Goal: Check status: Check status

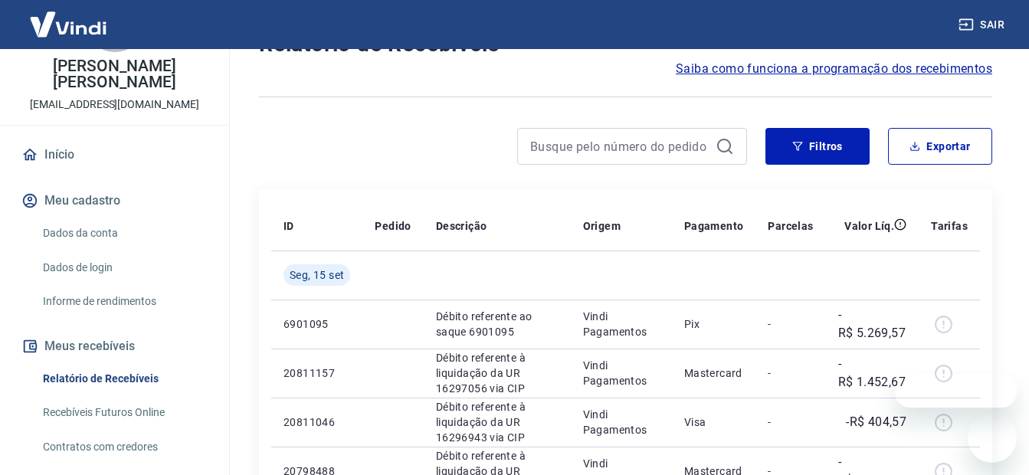
scroll to position [230, 0]
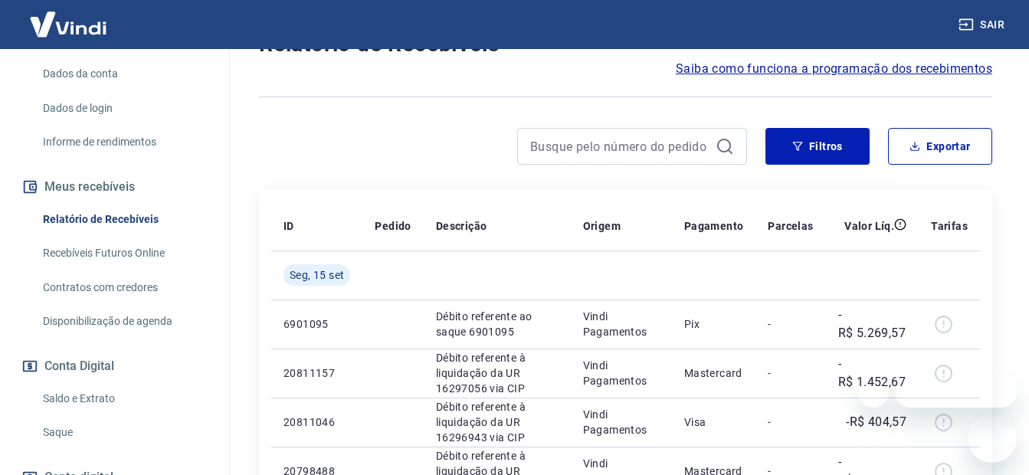
click at [86, 258] on link "Recebíveis Futuros Online" at bounding box center [124, 253] width 174 height 31
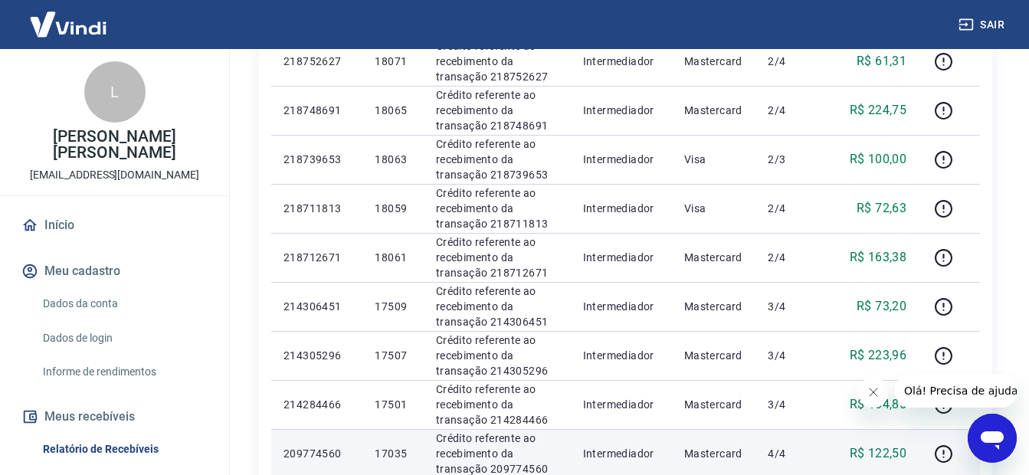
scroll to position [1211, 0]
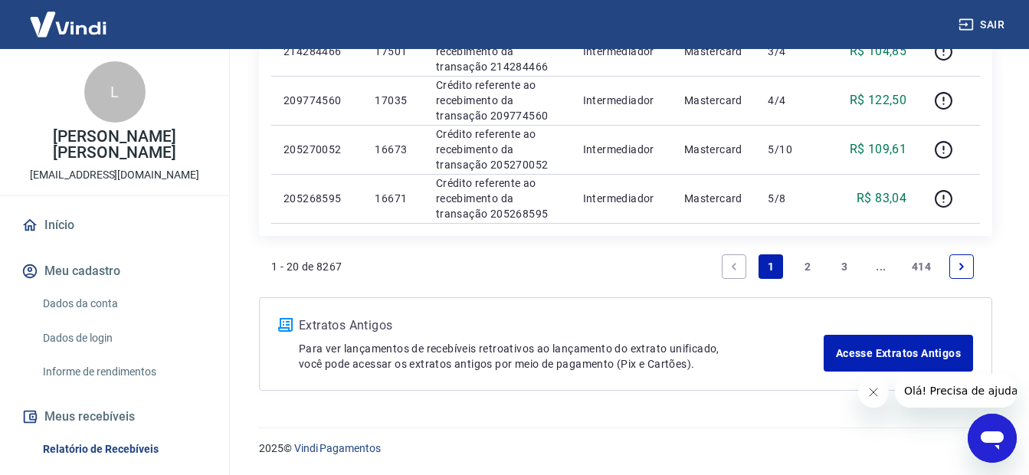
click at [807, 266] on link "2" at bounding box center [807, 266] width 25 height 25
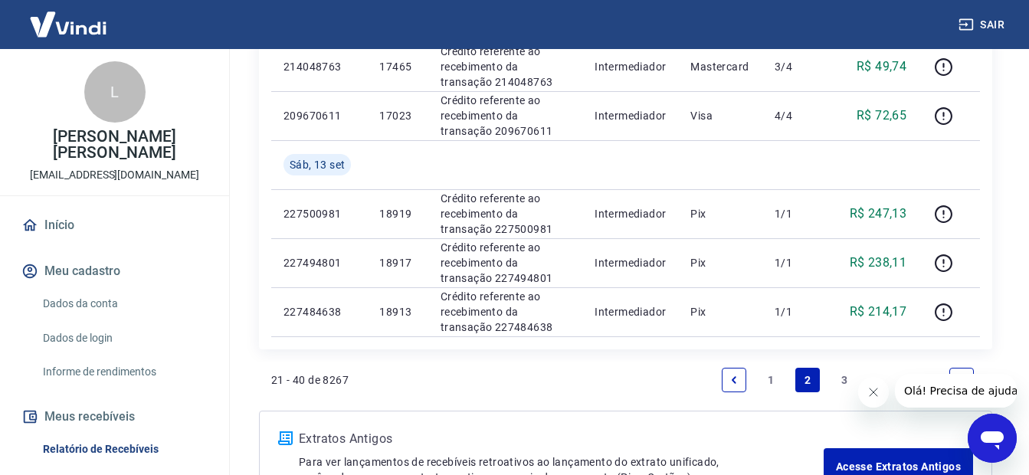
scroll to position [1309, 0]
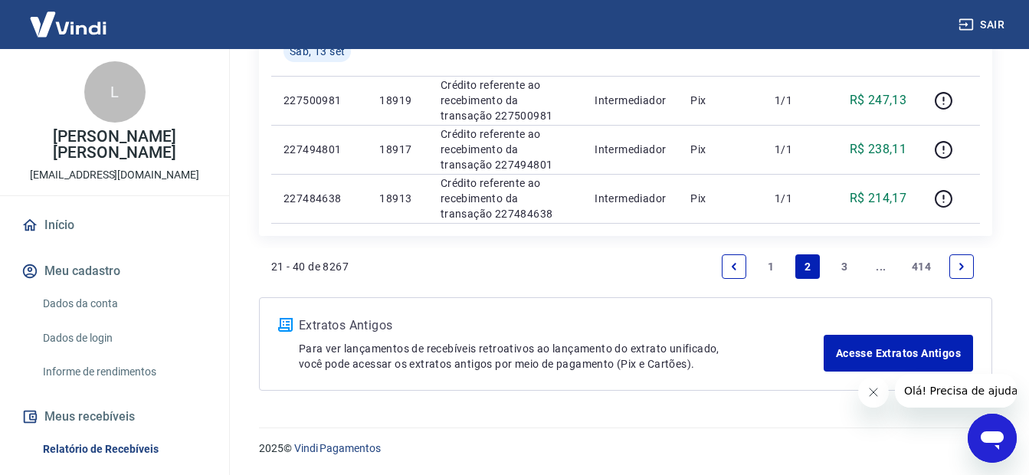
click at [845, 267] on link "3" at bounding box center [844, 266] width 25 height 25
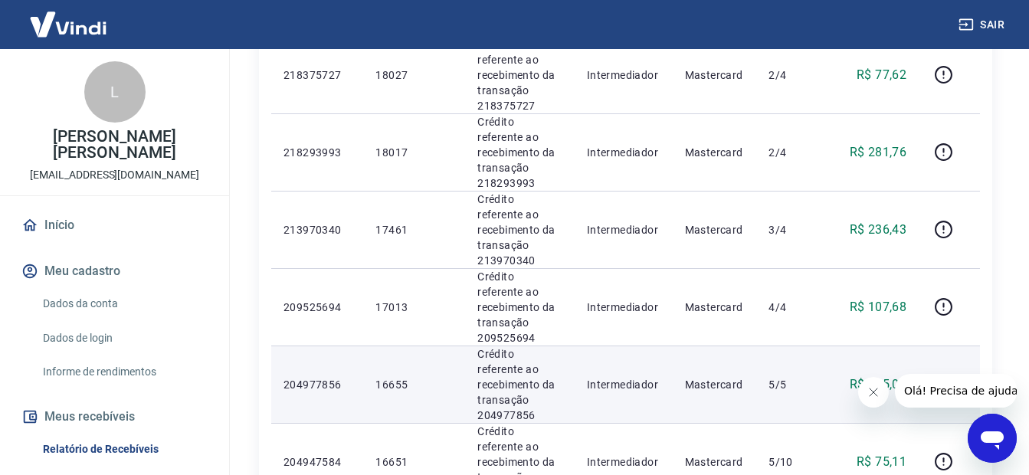
scroll to position [817, 0]
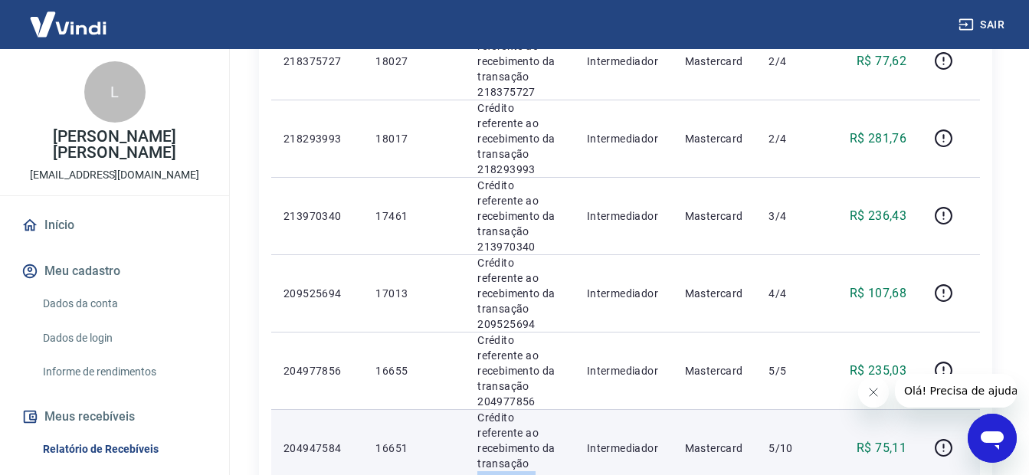
drag, startPoint x: 549, startPoint y: 305, endPoint x: 465, endPoint y: 308, distance: 83.6
click at [465, 409] on td "Crédito referente ao recebimento da transação 204947584" at bounding box center [520, 447] width 110 height 77
drag, startPoint x: 465, startPoint y: 308, endPoint x: 517, endPoint y: 311, distance: 52.2
copy p "204947584"
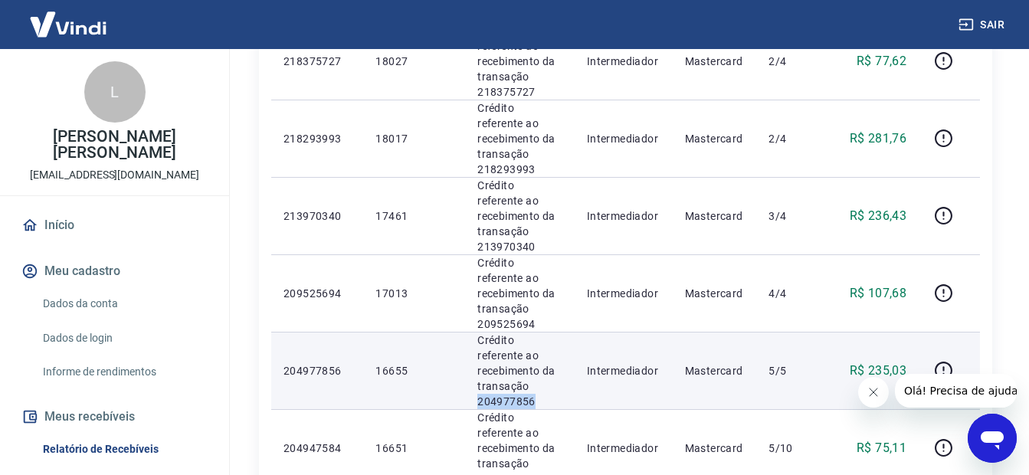
drag, startPoint x: 549, startPoint y: 247, endPoint x: 485, endPoint y: 242, distance: 63.8
click at [477, 333] on p "Crédito referente ao recebimento da transação 204977856" at bounding box center [519, 371] width 85 height 77
drag, startPoint x: 485, startPoint y: 242, endPoint x: 496, endPoint y: 242, distance: 11.5
copy p "204977856"
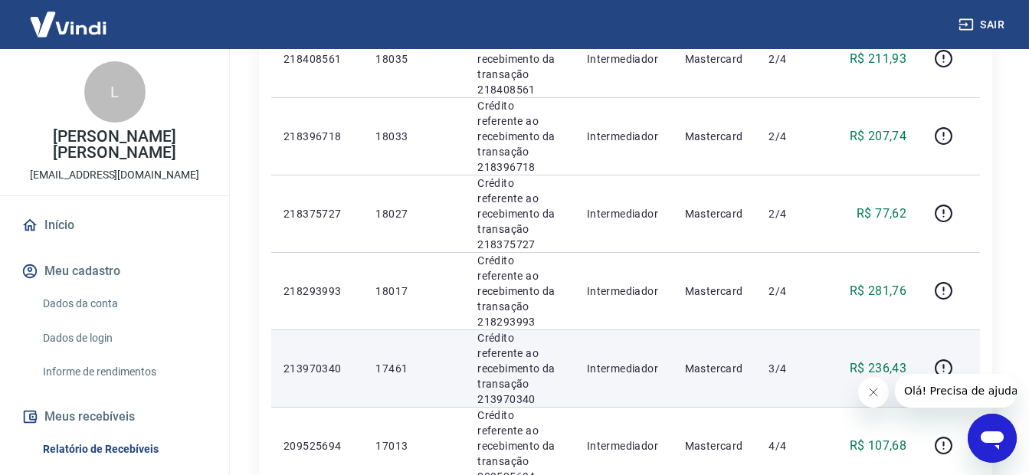
scroll to position [664, 0]
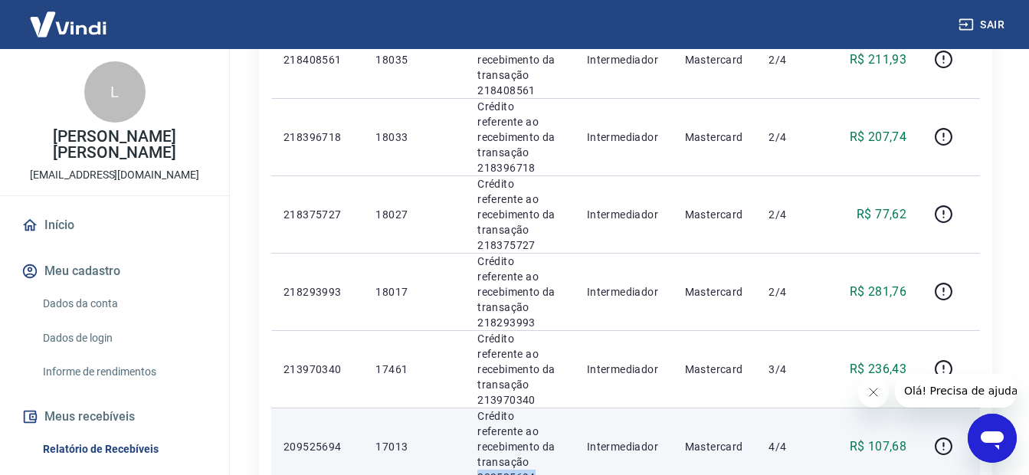
drag, startPoint x: 541, startPoint y: 337, endPoint x: 487, endPoint y: 336, distance: 53.7
click at [478, 408] on p "Crédito referente ao recebimento da transação 209525694" at bounding box center [519, 446] width 85 height 77
copy p "209525694"
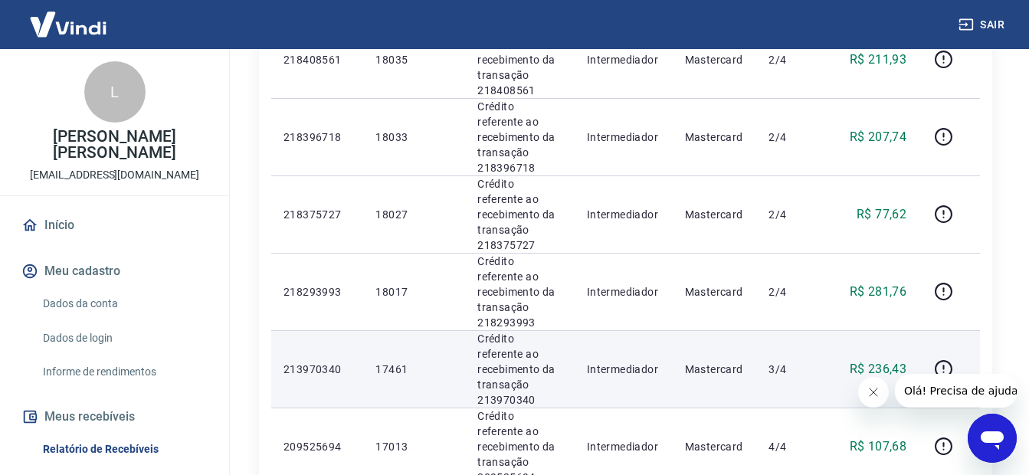
drag, startPoint x: 534, startPoint y: 283, endPoint x: 473, endPoint y: 279, distance: 60.6
click at [473, 330] on td "Crédito referente ao recebimento da transação 213970340" at bounding box center [520, 368] width 110 height 77
copy p "213970340"
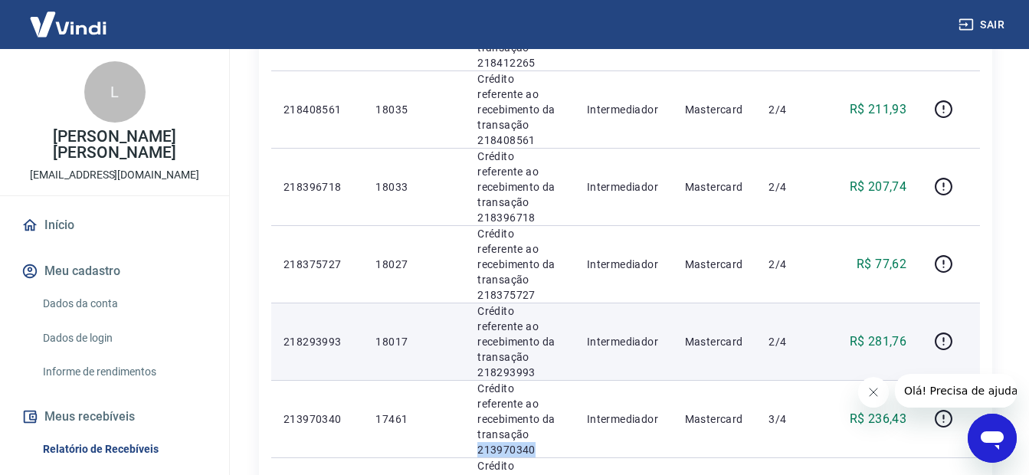
scroll to position [588, 0]
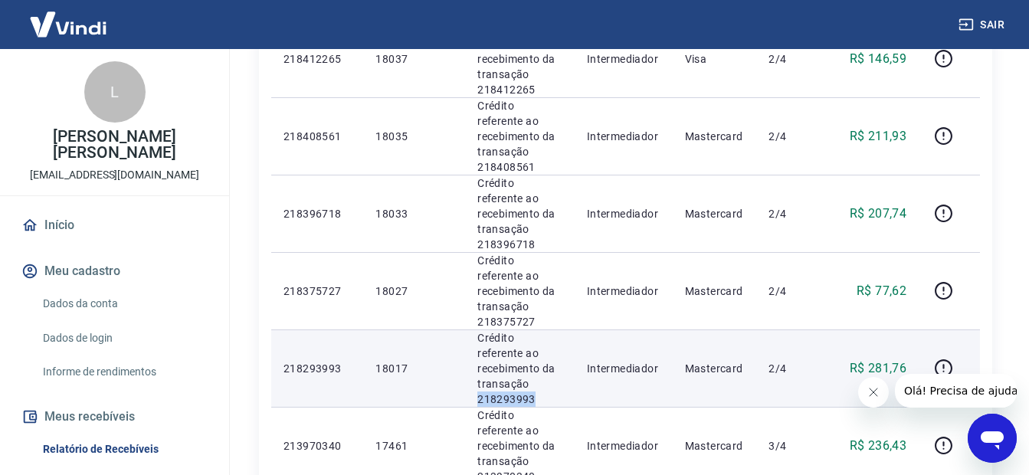
drag, startPoint x: 542, startPoint y: 290, endPoint x: 471, endPoint y: 297, distance: 70.9
click at [471, 329] on td "Crédito referente ao recebimento da transação 218293993" at bounding box center [520, 367] width 110 height 77
copy p "218293993"
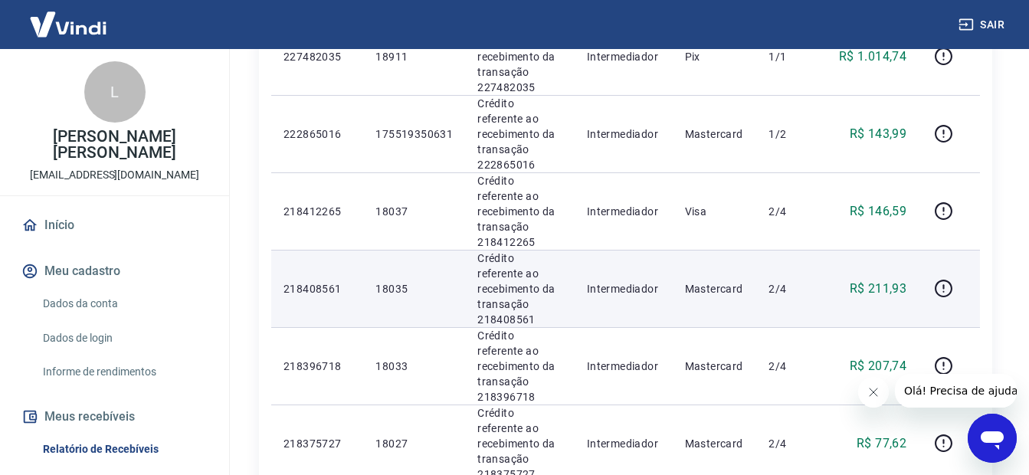
scroll to position [511, 0]
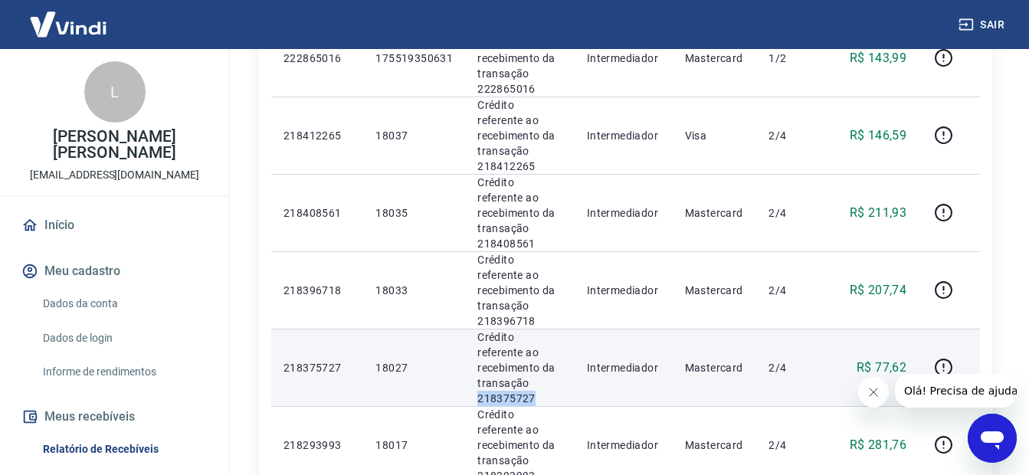
drag, startPoint x: 528, startPoint y: 297, endPoint x: 478, endPoint y: 306, distance: 50.6
click at [477, 329] on p "Crédito referente ao recebimento da transação 218375727" at bounding box center [519, 367] width 85 height 77
drag, startPoint x: 478, startPoint y: 306, endPoint x: 486, endPoint y: 304, distance: 8.0
copy p "218375727"
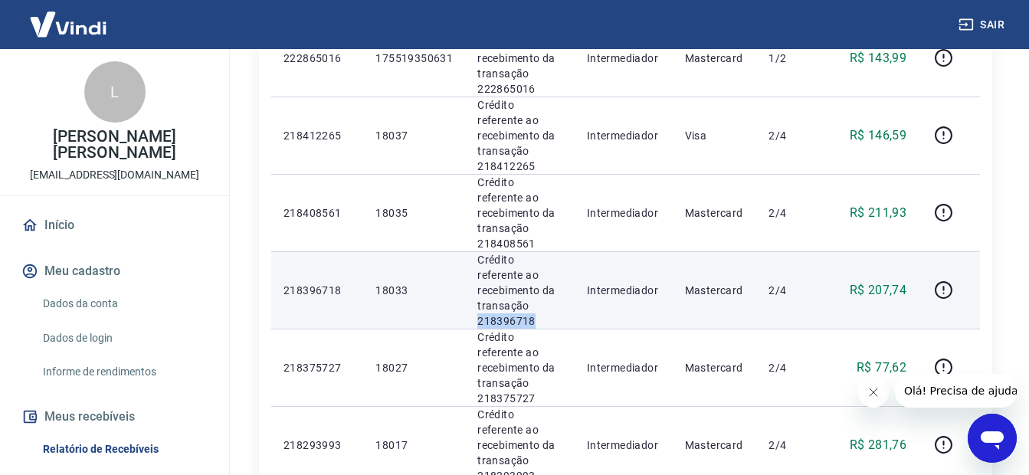
drag, startPoint x: 545, startPoint y: 242, endPoint x: 471, endPoint y: 238, distance: 73.6
click at [471, 251] on td "Crédito referente ao recebimento da transação 218396718" at bounding box center [520, 289] width 110 height 77
copy p "218396718"
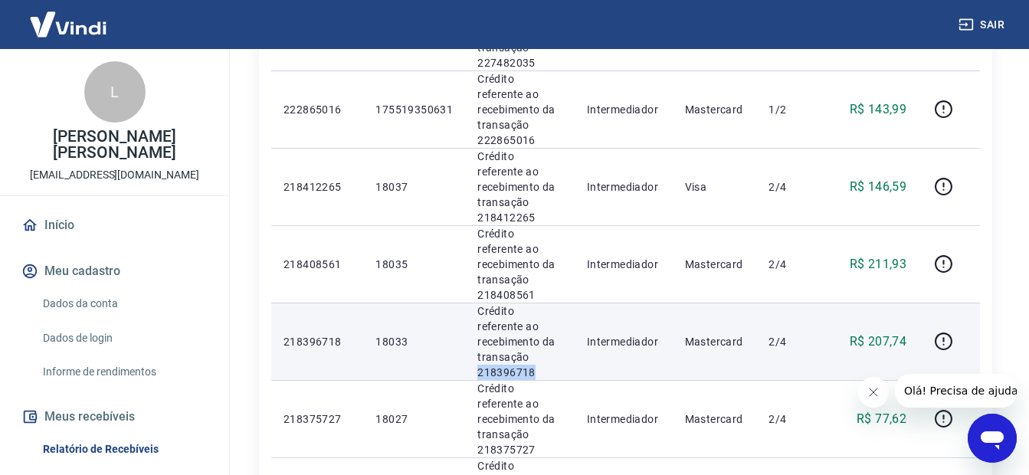
scroll to position [434, 0]
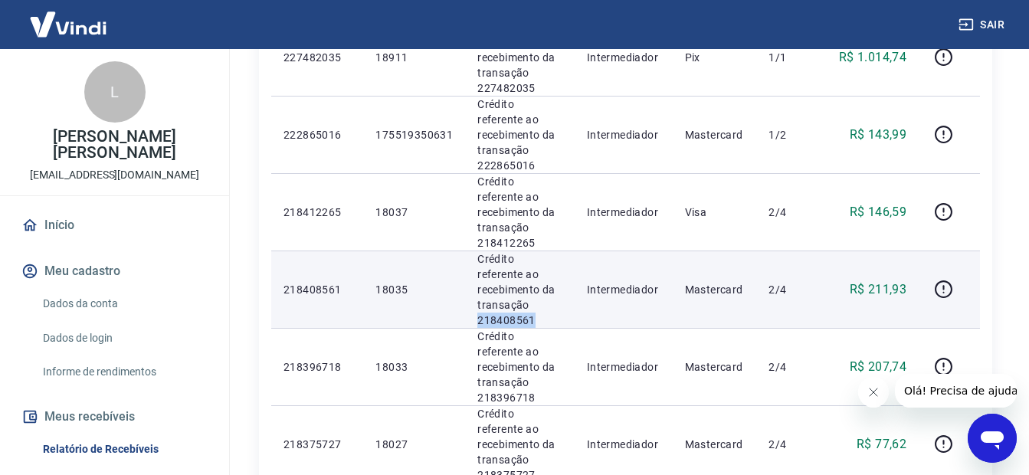
drag, startPoint x: 549, startPoint y: 259, endPoint x: 473, endPoint y: 253, distance: 75.3
click at [473, 253] on td "Crédito referente ao recebimento da transação 218408561" at bounding box center [520, 289] width 110 height 77
drag, startPoint x: 474, startPoint y: 253, endPoint x: 489, endPoint y: 253, distance: 14.6
copy p "218408561"
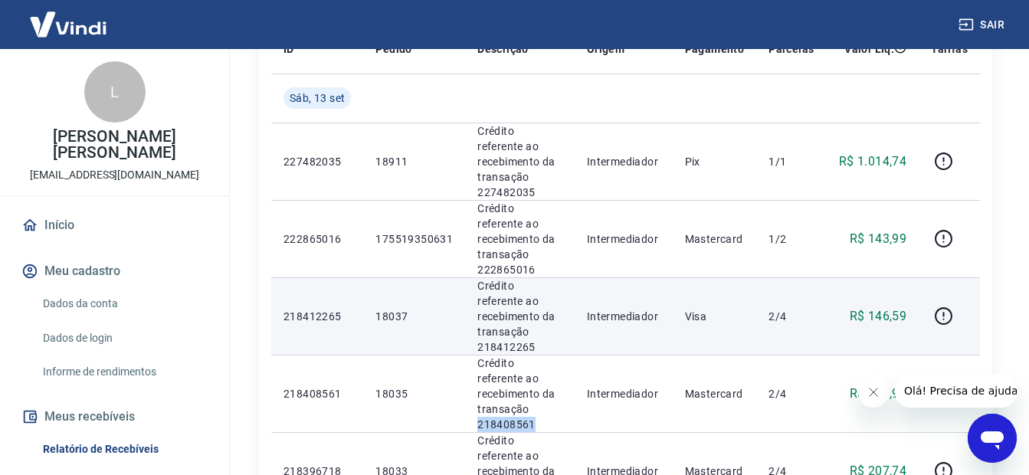
scroll to position [358, 0]
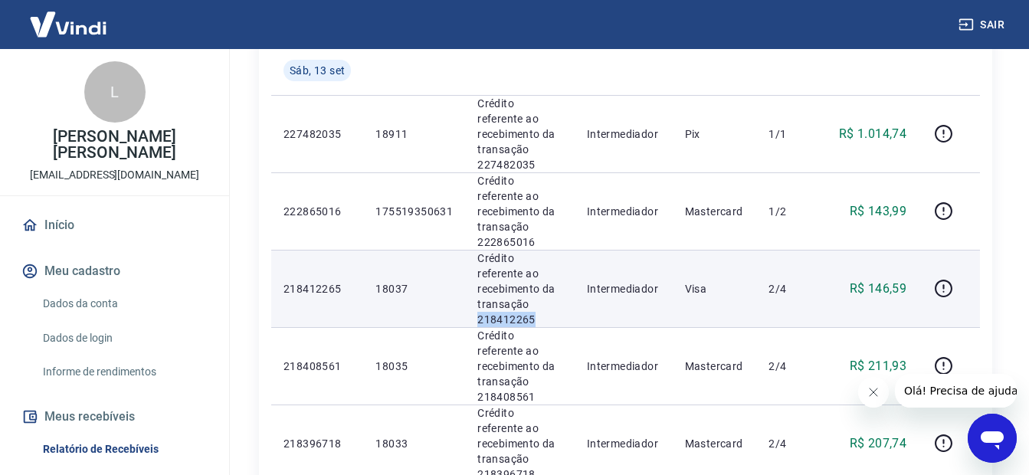
drag, startPoint x: 539, startPoint y: 266, endPoint x: 477, endPoint y: 276, distance: 63.6
click at [477, 276] on p "Crédito referente ao recebimento da transação 218412265" at bounding box center [519, 289] width 85 height 77
copy p "218412265"
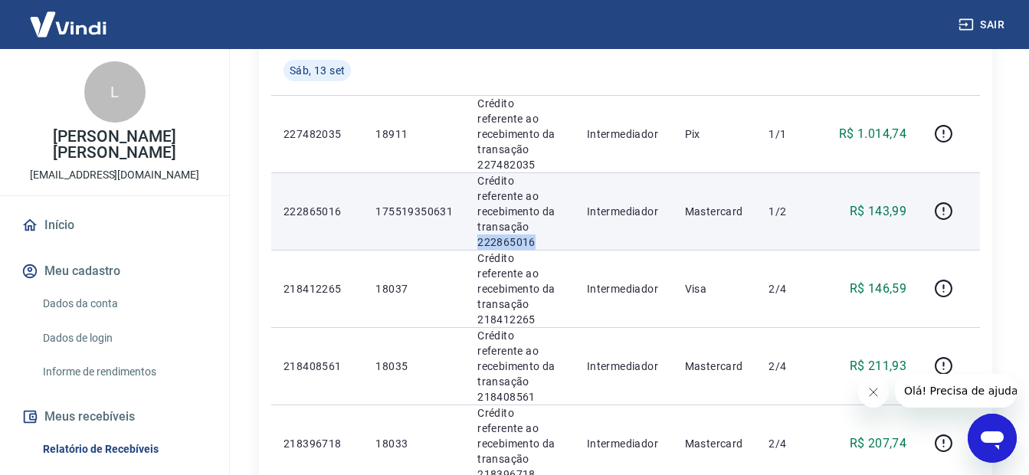
drag, startPoint x: 559, startPoint y: 200, endPoint x: 533, endPoint y: 208, distance: 27.4
click at [533, 208] on p "Crédito referente ao recebimento da transação 222865016" at bounding box center [519, 211] width 85 height 77
drag, startPoint x: 533, startPoint y: 208, endPoint x: 524, endPoint y: 209, distance: 9.2
copy p "222865016"
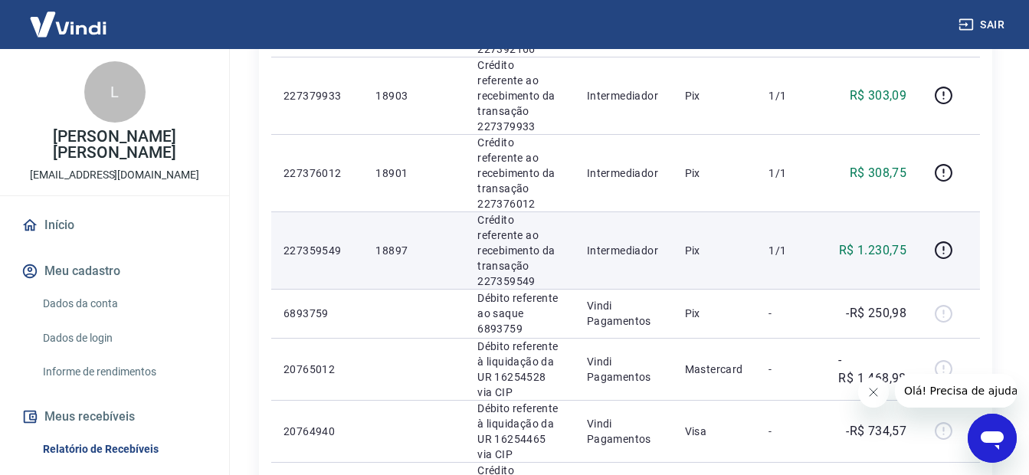
scroll to position [1507, 0]
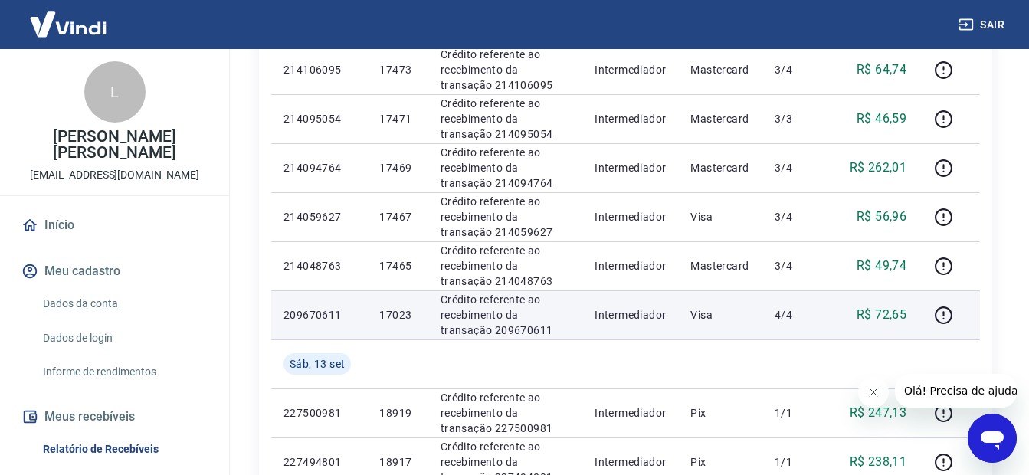
scroll to position [1149, 0]
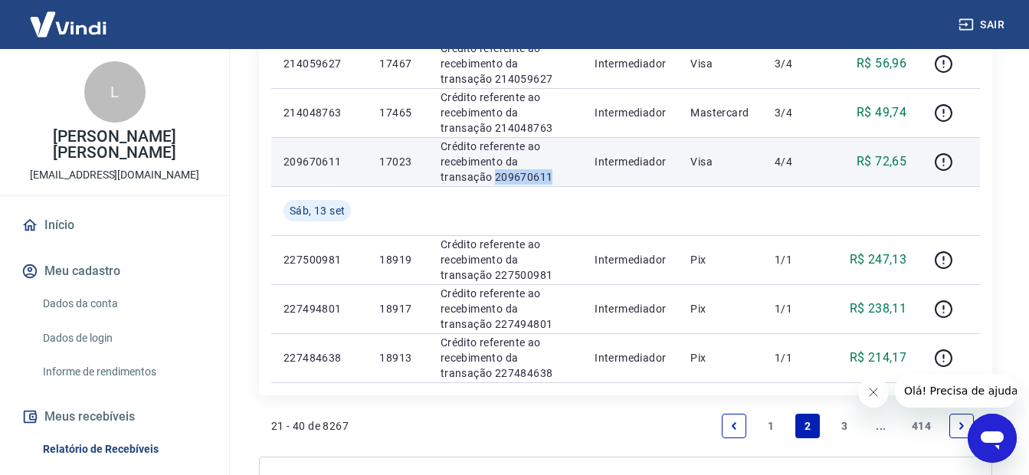
drag, startPoint x: 513, startPoint y: 176, endPoint x: 437, endPoint y: 179, distance: 75.9
click at [434, 181] on td "Crédito referente ao recebimento da transação 209670611" at bounding box center [505, 161] width 154 height 49
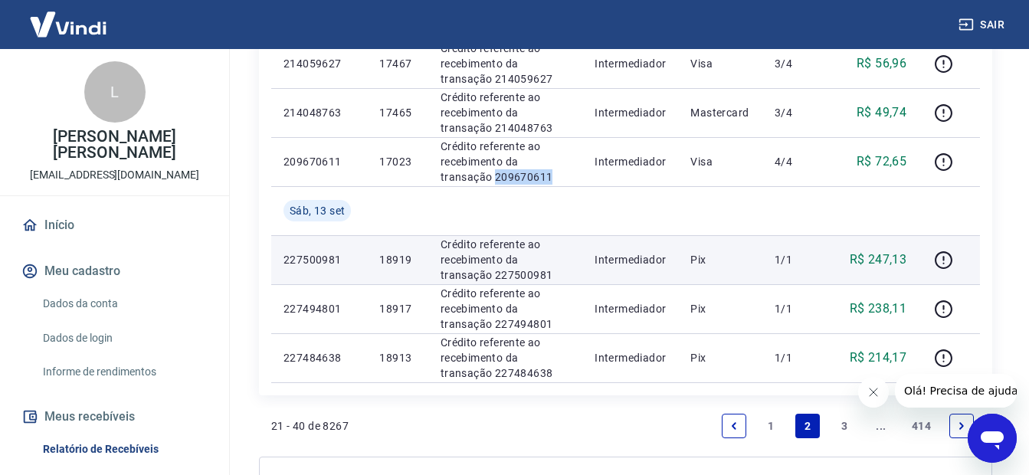
scroll to position [996, 0]
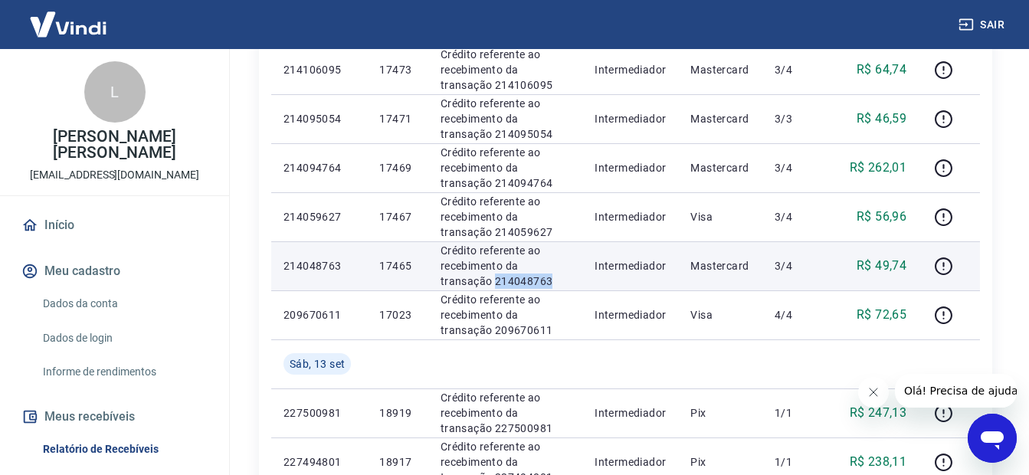
drag, startPoint x: 500, startPoint y: 285, endPoint x: 439, endPoint y: 284, distance: 60.5
click at [439, 284] on td "Crédito referente ao recebimento da transação 214048763" at bounding box center [505, 265] width 154 height 49
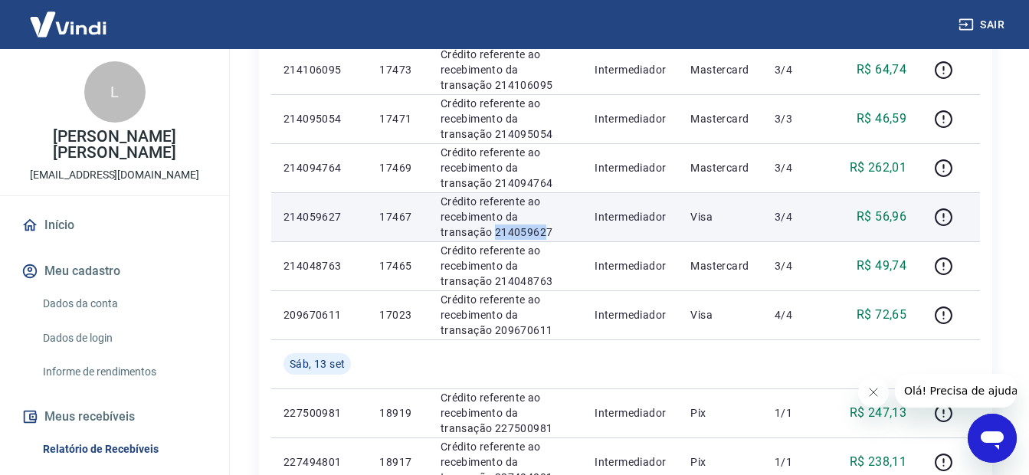
drag, startPoint x: 458, startPoint y: 228, endPoint x: 447, endPoint y: 226, distance: 11.7
click at [444, 226] on p "Crédito referente ao recebimento da transação 214059627" at bounding box center [505, 217] width 129 height 46
drag, startPoint x: 447, startPoint y: 226, endPoint x: 439, endPoint y: 239, distance: 15.1
click at [437, 239] on td "Crédito referente ao recebimento da transação 214059627" at bounding box center [505, 216] width 154 height 49
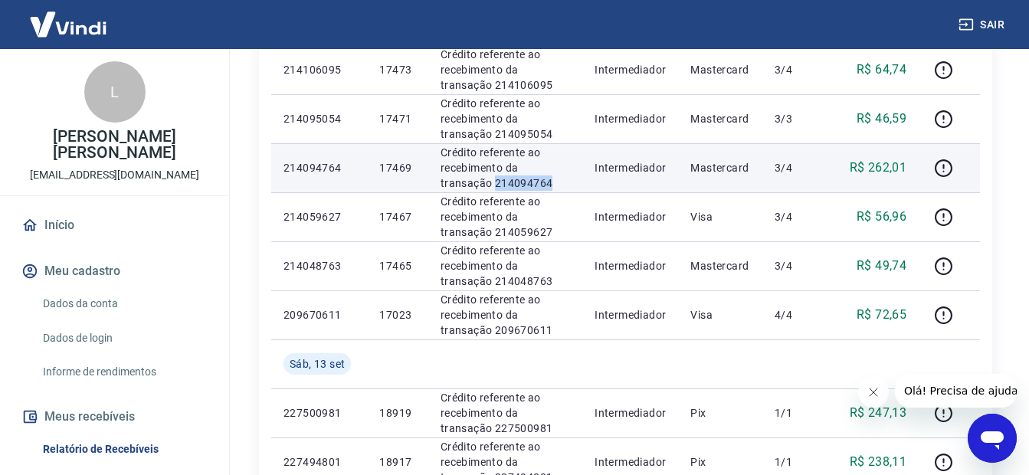
drag, startPoint x: 512, startPoint y: 176, endPoint x: 436, endPoint y: 185, distance: 76.3
click at [436, 185] on td "Crédito referente ao recebimento da transação 214094764" at bounding box center [505, 167] width 154 height 49
drag, startPoint x: 436, startPoint y: 185, endPoint x: 445, endPoint y: 185, distance: 9.2
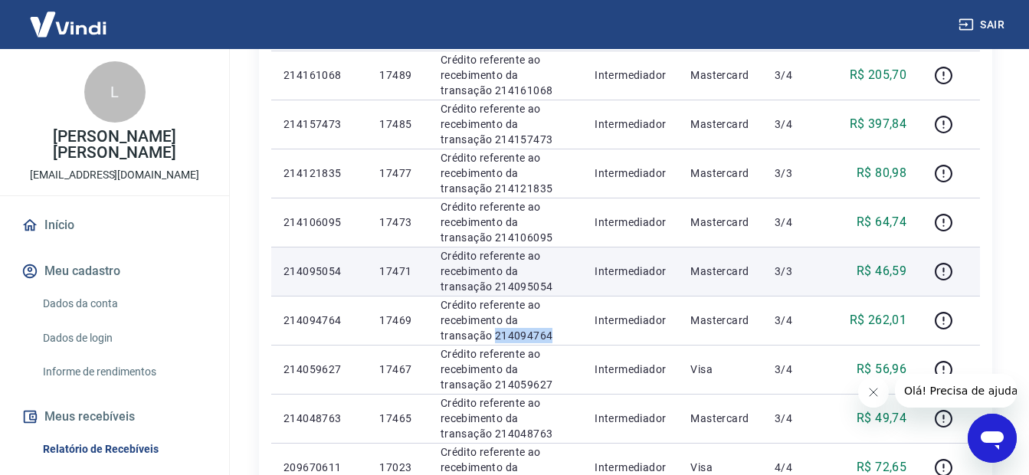
scroll to position [843, 0]
drag, startPoint x: 480, startPoint y: 287, endPoint x: 431, endPoint y: 287, distance: 49.8
click at [431, 287] on td "Crédito referente ao recebimento da transação 214095054" at bounding box center [505, 271] width 154 height 49
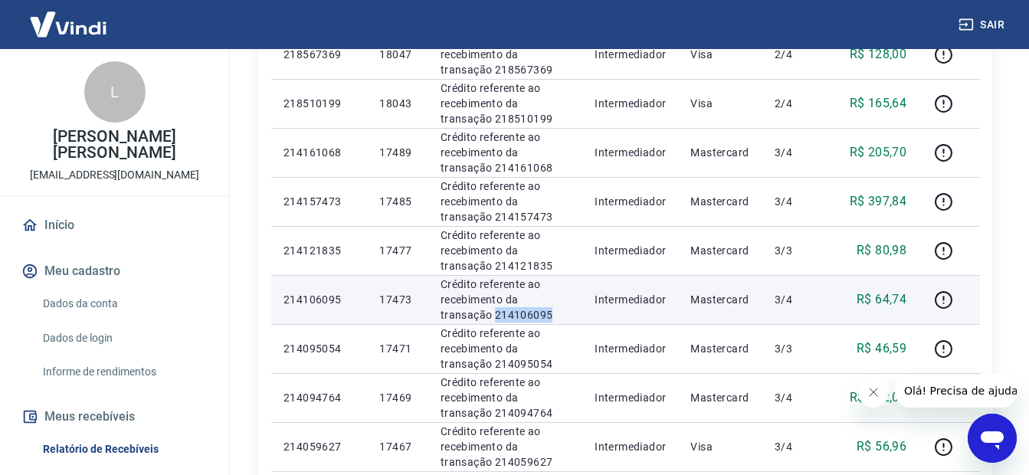
drag, startPoint x: 504, startPoint y: 311, endPoint x: 434, endPoint y: 310, distance: 69.7
click at [434, 310] on td "Crédito referente ao recebimento da transação 214106095" at bounding box center [505, 299] width 154 height 49
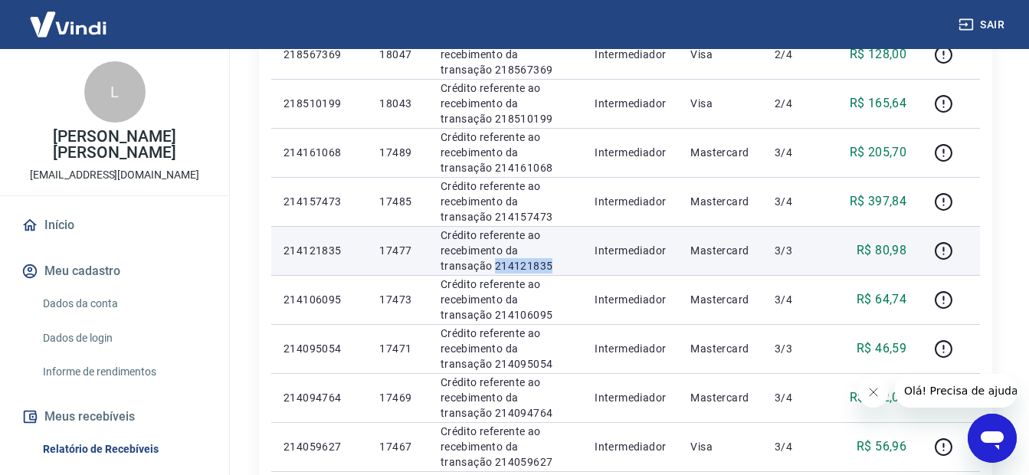
drag, startPoint x: 503, startPoint y: 267, endPoint x: 437, endPoint y: 265, distance: 65.1
click at [437, 265] on td "Crédito referente ao recebimento da transação 214121835" at bounding box center [505, 250] width 154 height 49
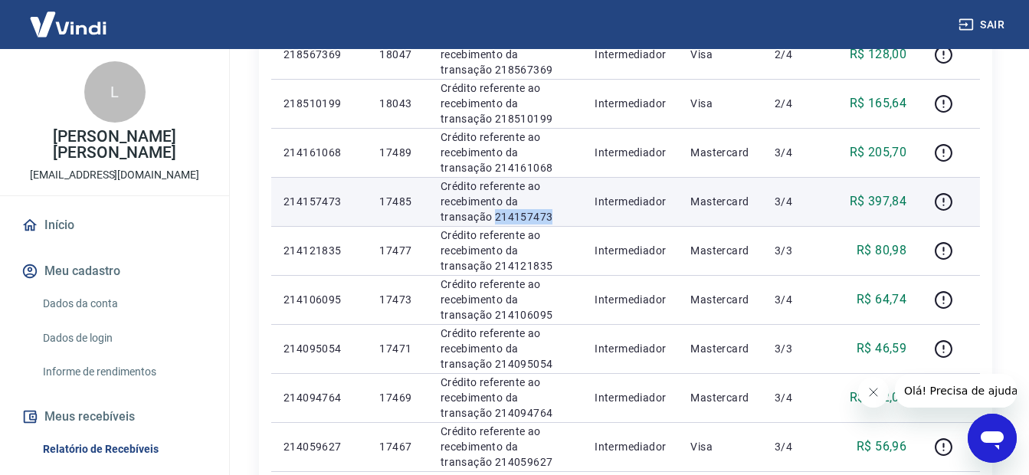
drag, startPoint x: 505, startPoint y: 217, endPoint x: 437, endPoint y: 224, distance: 67.8
click at [437, 224] on td "Crédito referente ao recebimento da transação 214157473" at bounding box center [505, 201] width 154 height 49
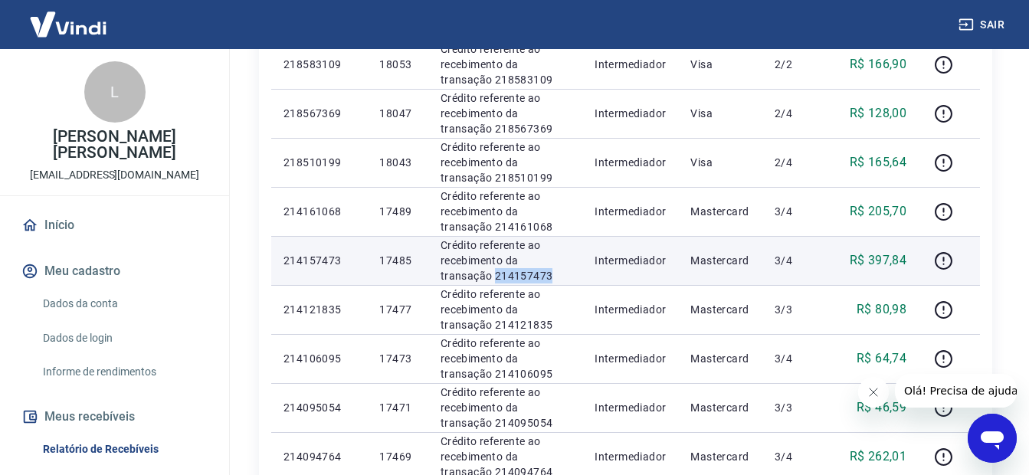
scroll to position [690, 0]
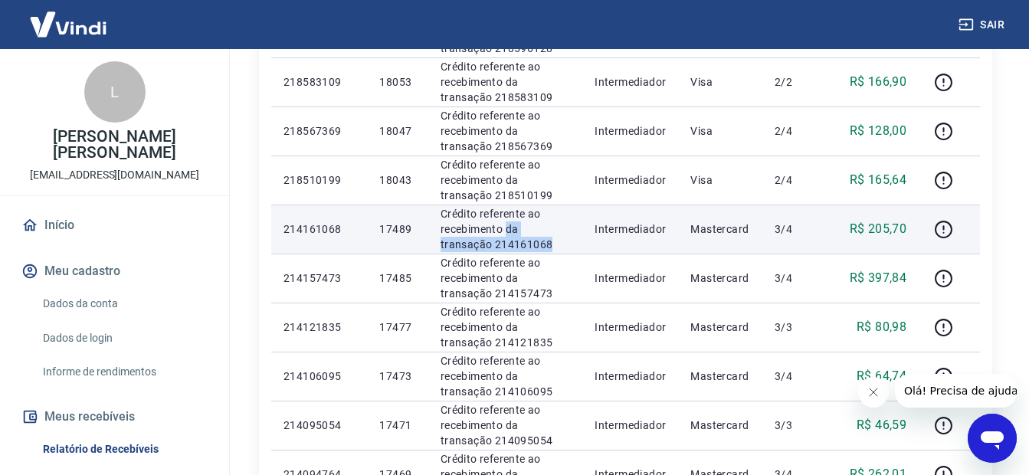
drag, startPoint x: 508, startPoint y: 236, endPoint x: 496, endPoint y: 252, distance: 19.8
click at [496, 252] on td "Crédito referente ao recebimento da transação 214161068" at bounding box center [505, 229] width 154 height 49
click at [501, 251] on p "Crédito referente ao recebimento da transação 214161068" at bounding box center [505, 229] width 129 height 46
drag, startPoint x: 498, startPoint y: 248, endPoint x: 440, endPoint y: 240, distance: 58.8
click at [441, 240] on p "Crédito referente ao recebimento da transação 214161068" at bounding box center [505, 229] width 129 height 46
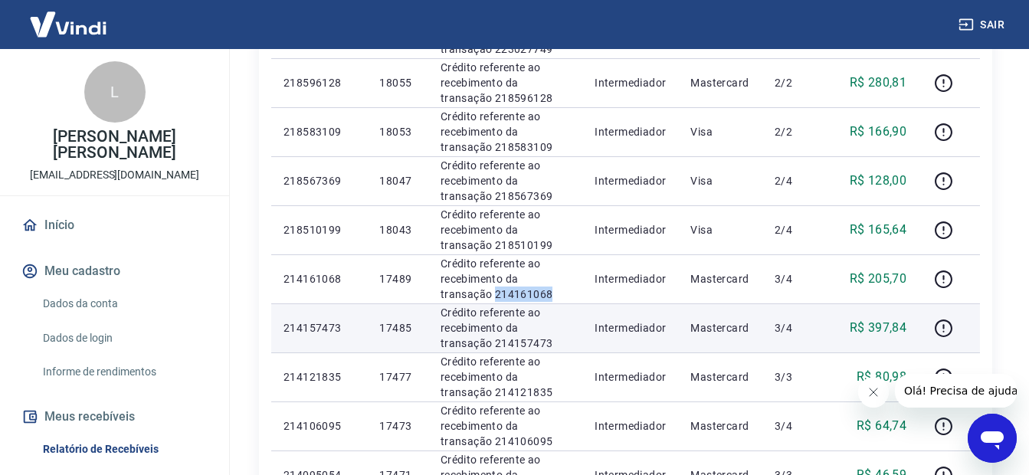
scroll to position [613, 0]
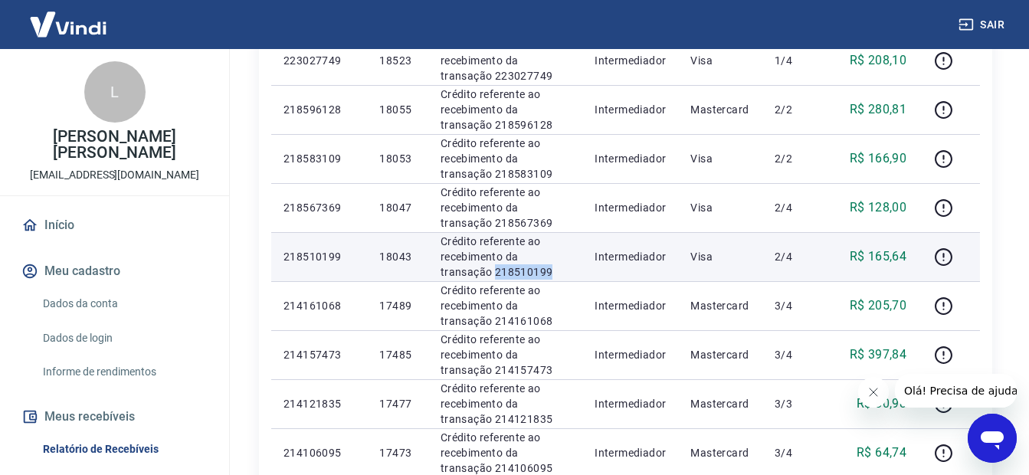
drag, startPoint x: 481, startPoint y: 267, endPoint x: 440, endPoint y: 266, distance: 41.4
click at [441, 266] on p "Crédito referente ao recebimento da transação 218510199" at bounding box center [505, 257] width 129 height 46
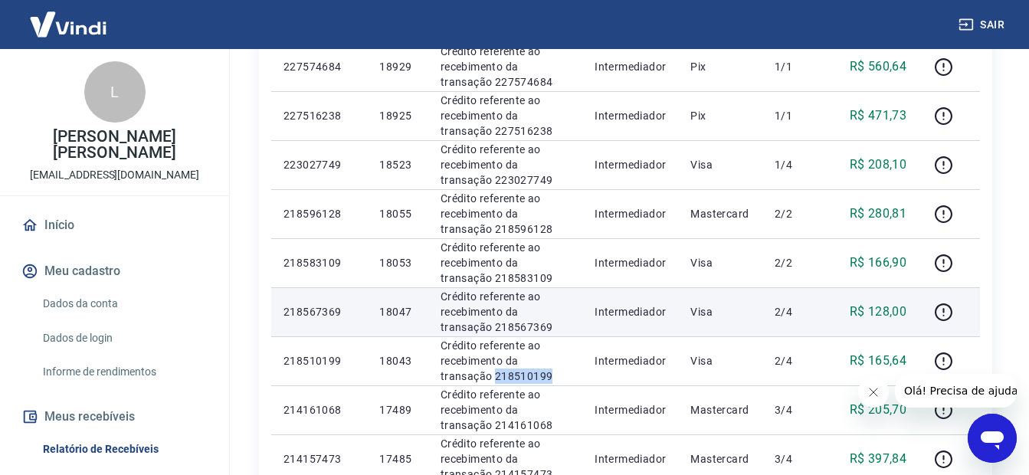
scroll to position [536, 0]
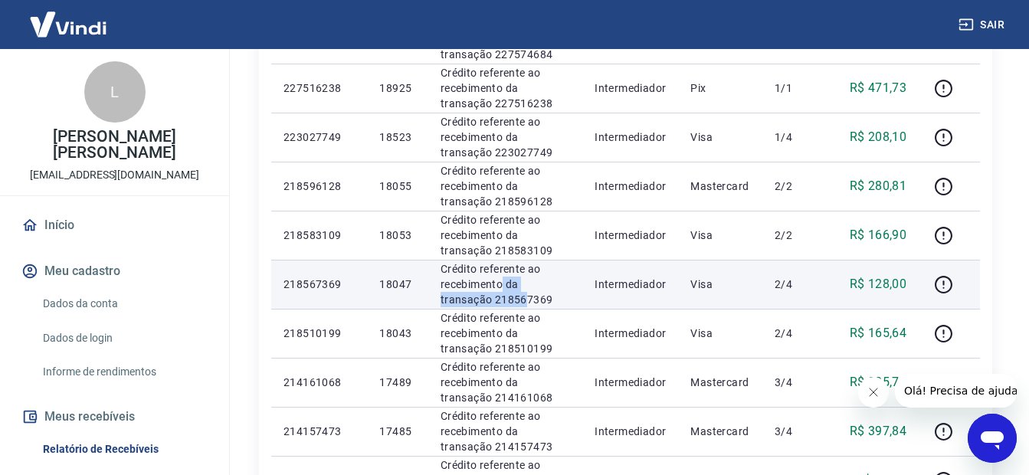
drag, startPoint x: 503, startPoint y: 291, endPoint x: 478, endPoint y: 300, distance: 26.7
click at [478, 300] on p "Crédito referente ao recebimento da transação 218567369" at bounding box center [505, 284] width 129 height 46
drag, startPoint x: 479, startPoint y: 300, endPoint x: 506, endPoint y: 303, distance: 27.8
click at [506, 303] on p "Crédito referente ao recebimento da transação 218567369" at bounding box center [505, 284] width 129 height 46
drag, startPoint x: 506, startPoint y: 303, endPoint x: 433, endPoint y: 300, distance: 73.6
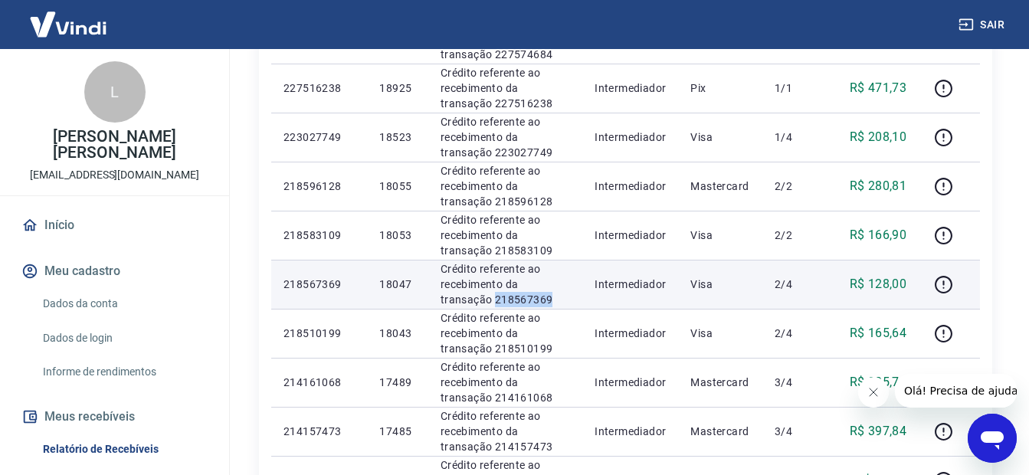
click at [433, 300] on td "Crédito referente ao recebimento da transação 218567369" at bounding box center [505, 284] width 154 height 49
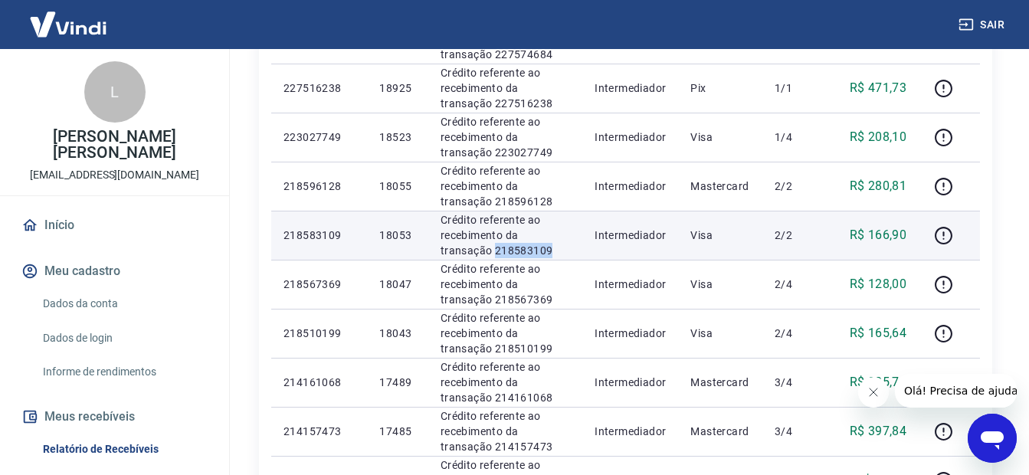
drag, startPoint x: 496, startPoint y: 249, endPoint x: 436, endPoint y: 244, distance: 60.0
click at [436, 244] on td "Crédito referente ao recebimento da transação 218583109" at bounding box center [505, 235] width 154 height 49
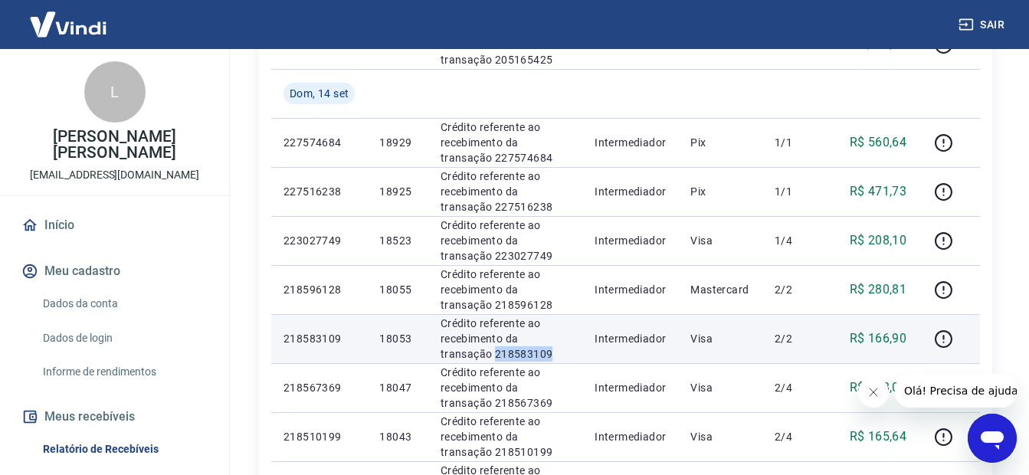
scroll to position [460, 0]
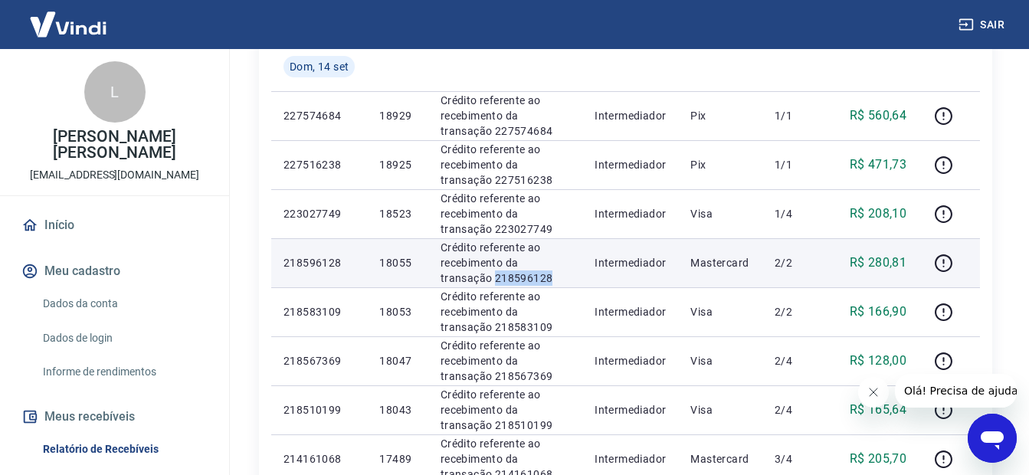
drag, startPoint x: 509, startPoint y: 277, endPoint x: 439, endPoint y: 282, distance: 70.7
click at [439, 282] on td "Crédito referente ao recebimento da transação 218596128" at bounding box center [505, 262] width 154 height 49
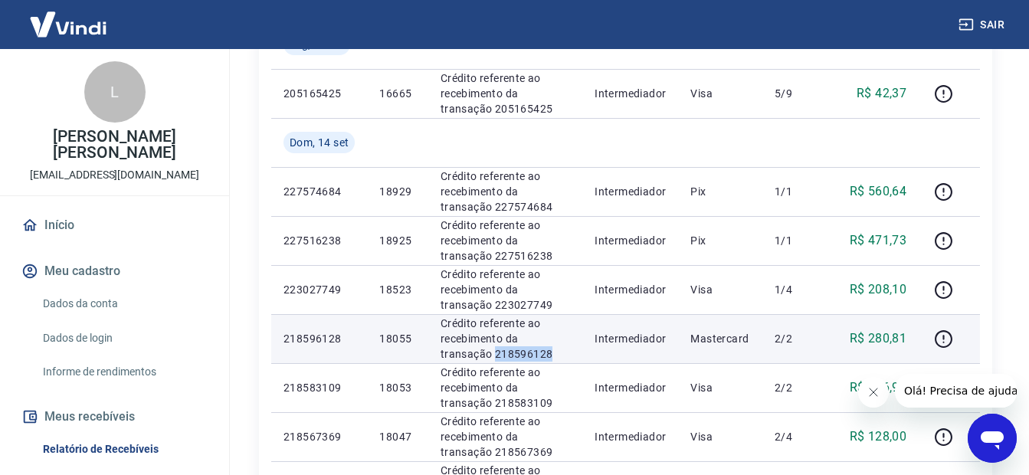
scroll to position [383, 0]
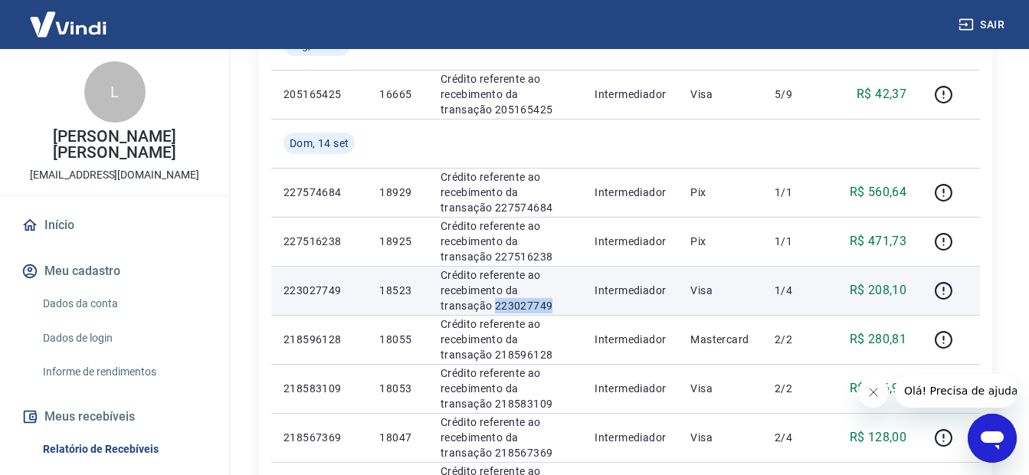
drag, startPoint x: 500, startPoint y: 308, endPoint x: 434, endPoint y: 303, distance: 66.1
click at [434, 303] on td "Crédito referente ao recebimento da transação 223027749" at bounding box center [505, 290] width 154 height 49
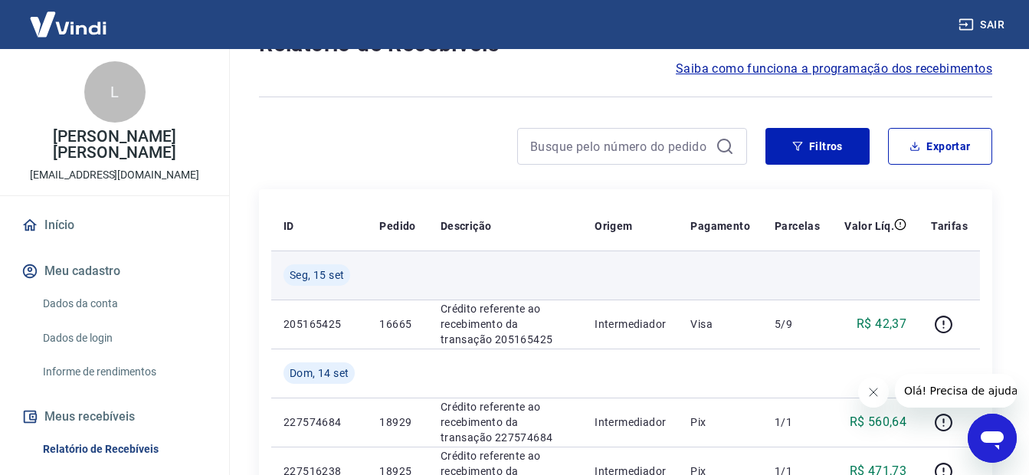
scroll to position [306, 0]
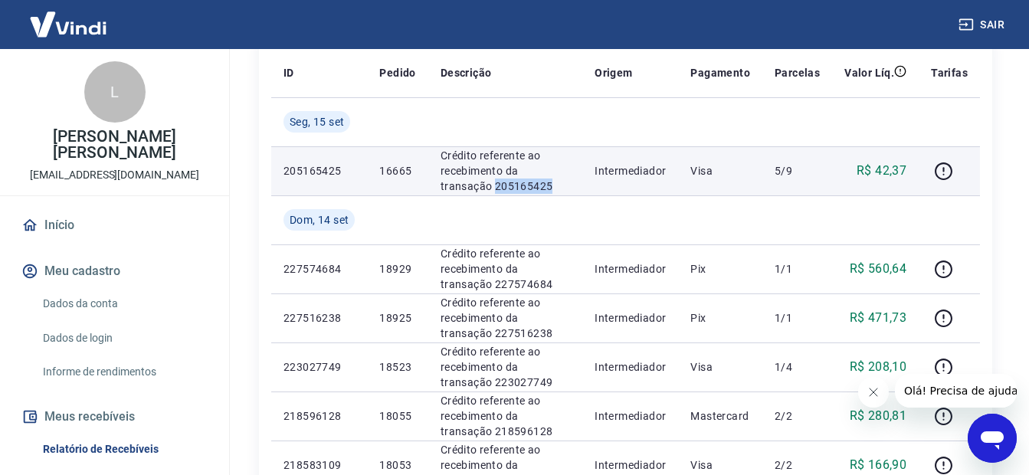
drag, startPoint x: 506, startPoint y: 183, endPoint x: 428, endPoint y: 189, distance: 77.6
click at [428, 189] on td "Crédito referente ao recebimento da transação 205165425" at bounding box center [505, 170] width 154 height 49
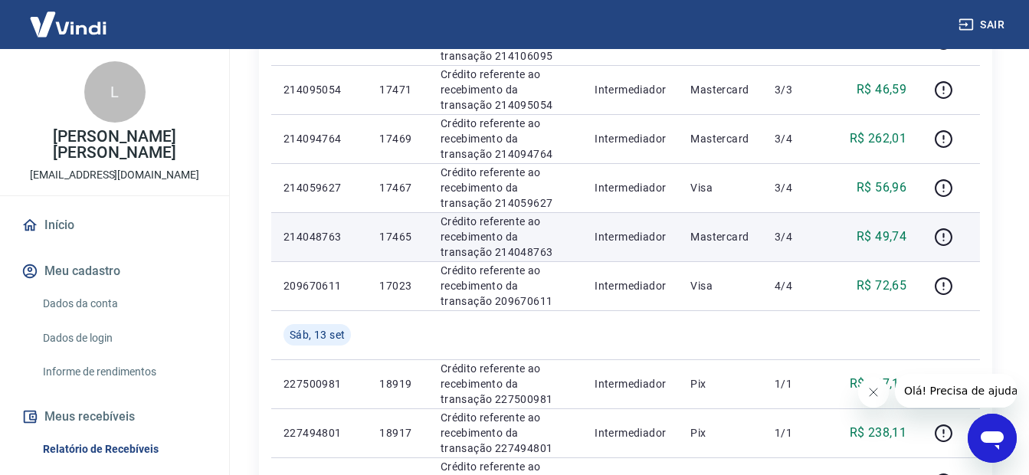
scroll to position [1309, 0]
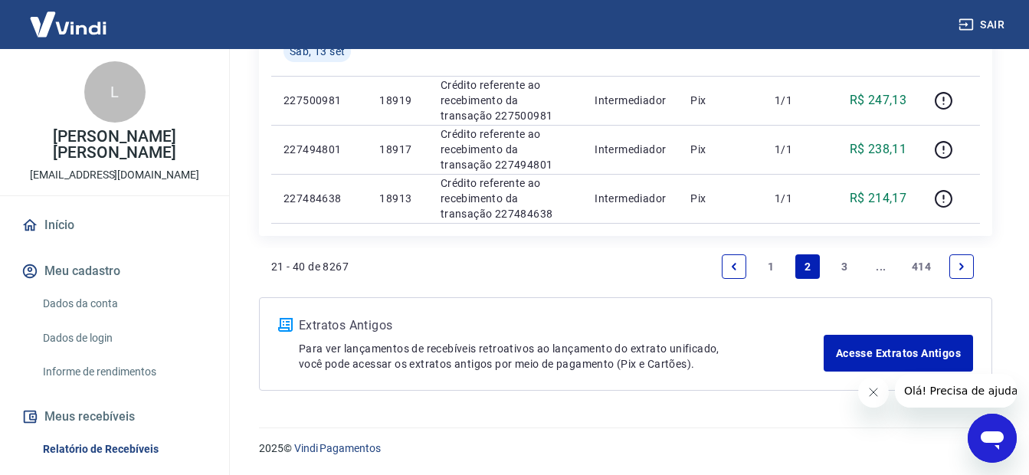
click at [730, 272] on link "Previous page" at bounding box center [734, 266] width 25 height 25
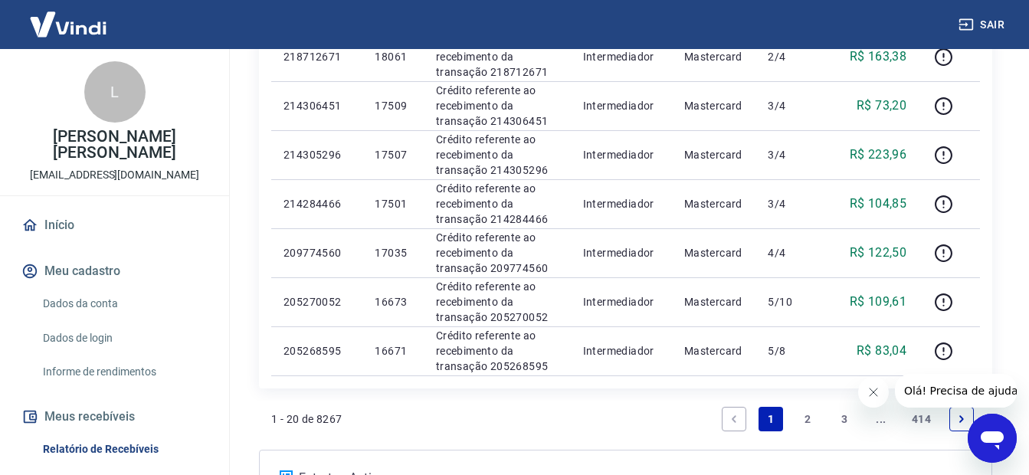
scroll to position [1211, 0]
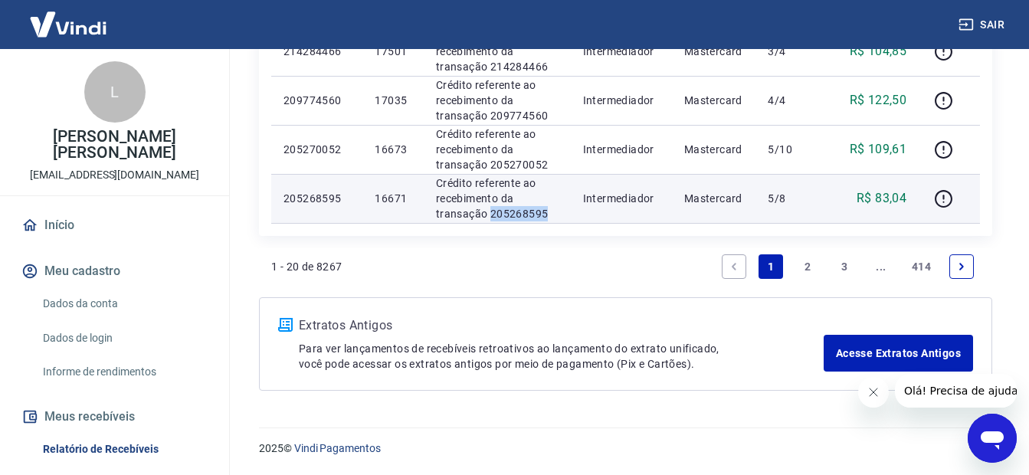
drag, startPoint x: 557, startPoint y: 212, endPoint x: 488, endPoint y: 213, distance: 69.0
click at [488, 213] on p "Crédito referente ao recebimento da transação 205268595" at bounding box center [497, 198] width 123 height 46
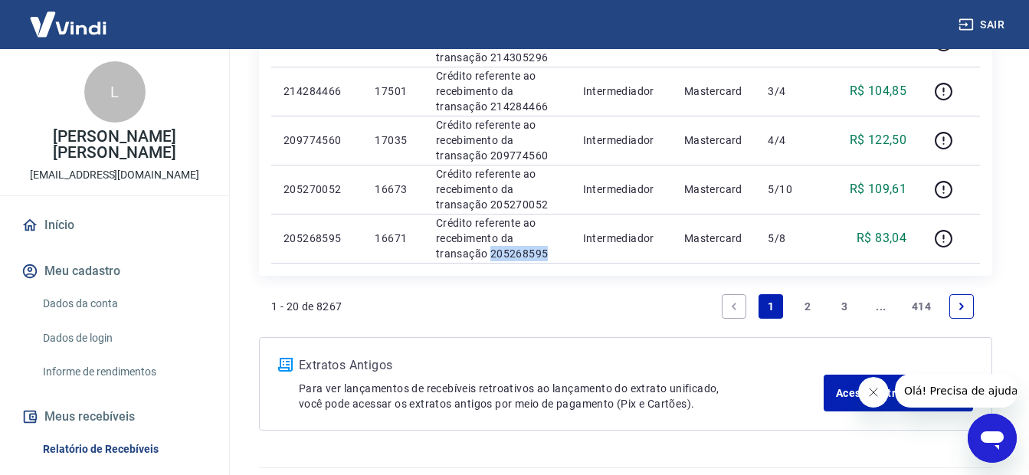
scroll to position [1134, 0]
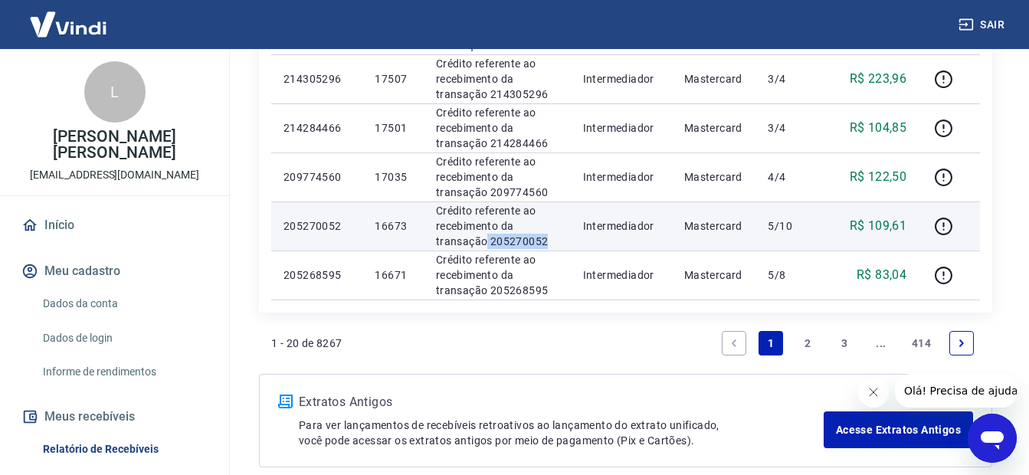
drag, startPoint x: 546, startPoint y: 242, endPoint x: 486, endPoint y: 238, distance: 59.9
click at [486, 238] on p "Crédito referente ao recebimento da transação 205270052" at bounding box center [497, 226] width 123 height 46
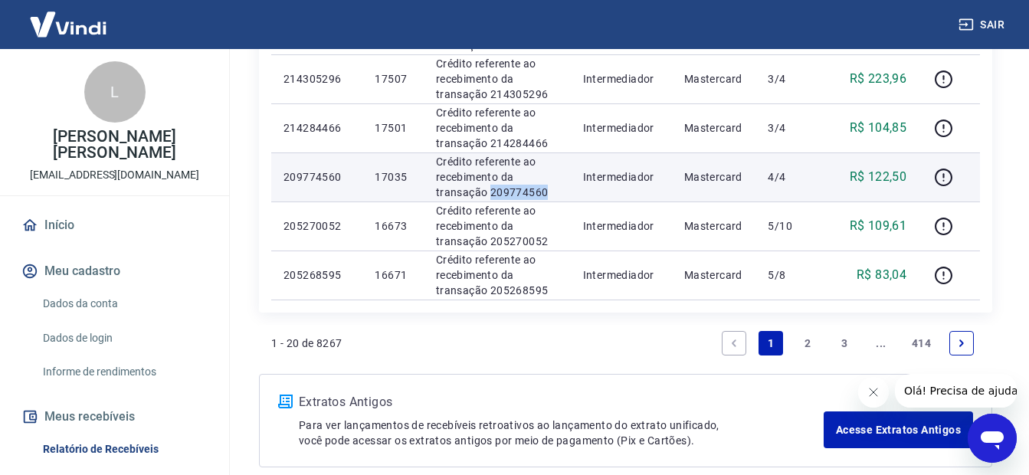
drag, startPoint x: 549, startPoint y: 195, endPoint x: 489, endPoint y: 186, distance: 61.2
click at [489, 186] on p "Crédito referente ao recebimento da transação 209774560" at bounding box center [497, 177] width 123 height 46
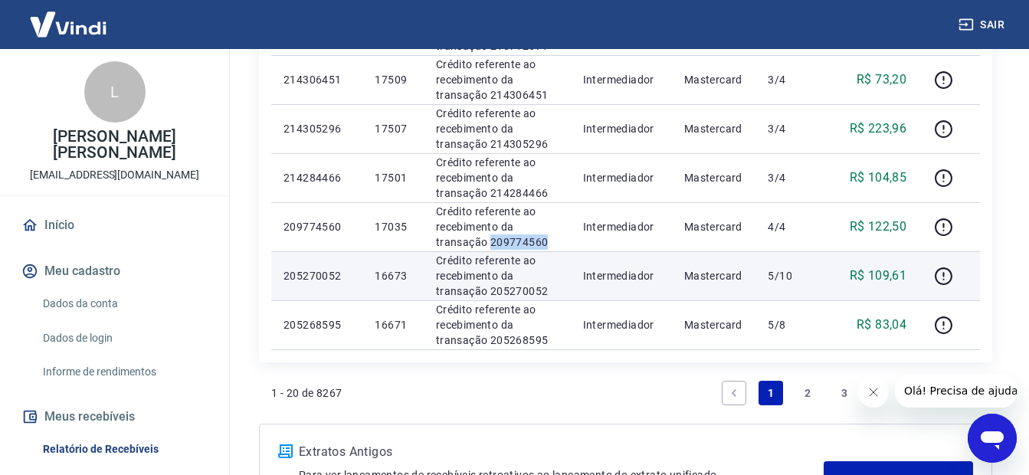
scroll to position [1057, 0]
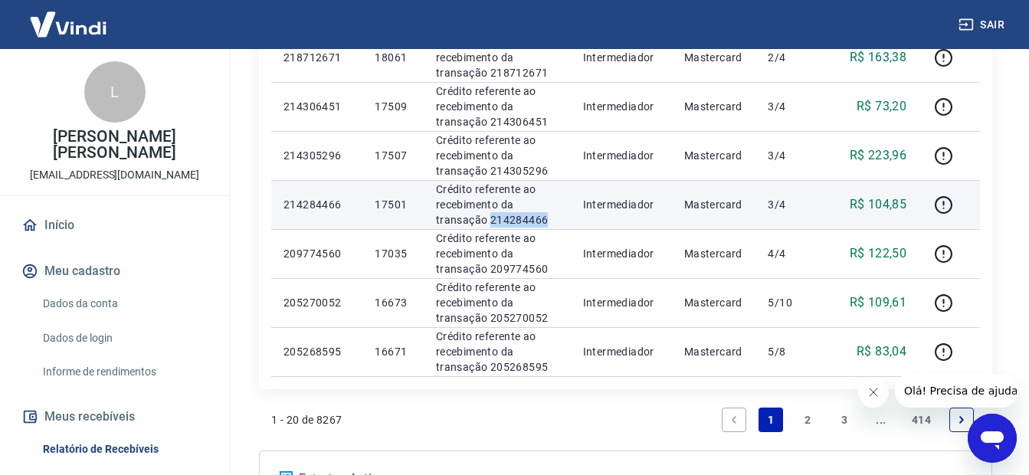
drag, startPoint x: 552, startPoint y: 214, endPoint x: 491, endPoint y: 216, distance: 61.3
click at [491, 216] on p "Crédito referente ao recebimento da transação 214284466" at bounding box center [497, 205] width 123 height 46
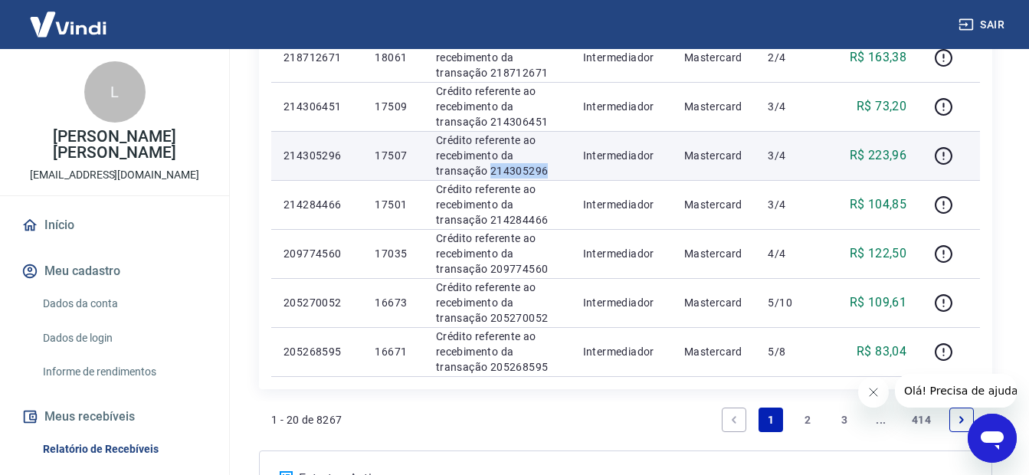
drag, startPoint x: 543, startPoint y: 172, endPoint x: 489, endPoint y: 167, distance: 54.6
click at [489, 167] on p "Crédito referente ao recebimento da transação 214305296" at bounding box center [497, 156] width 123 height 46
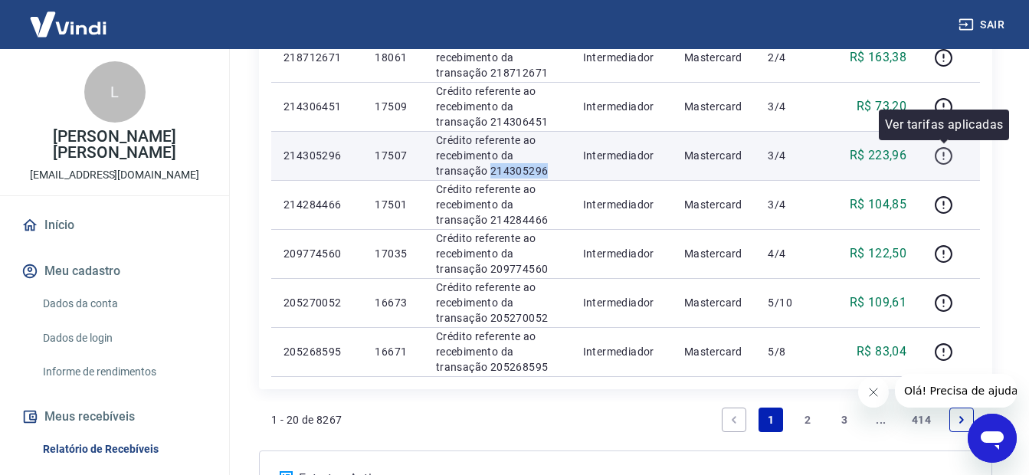
click at [946, 156] on icon "button" at bounding box center [943, 155] width 19 height 19
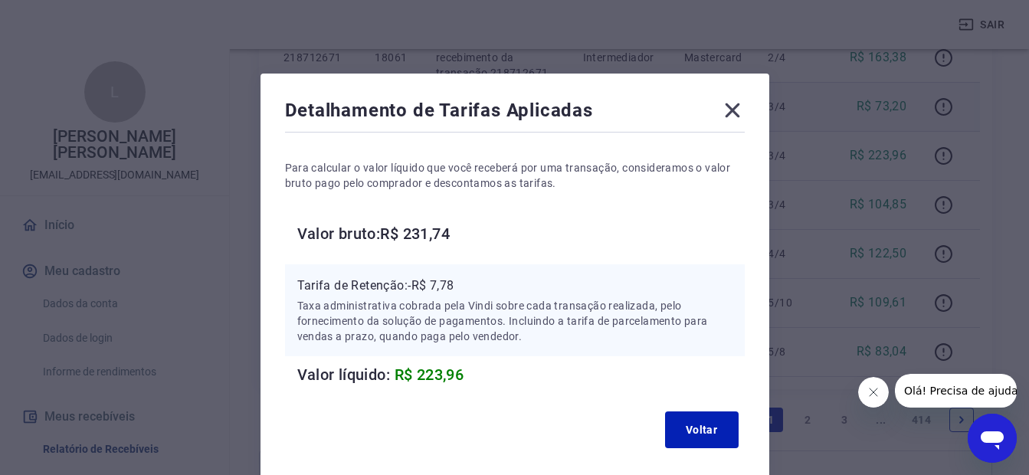
click at [733, 110] on icon at bounding box center [732, 110] width 25 height 25
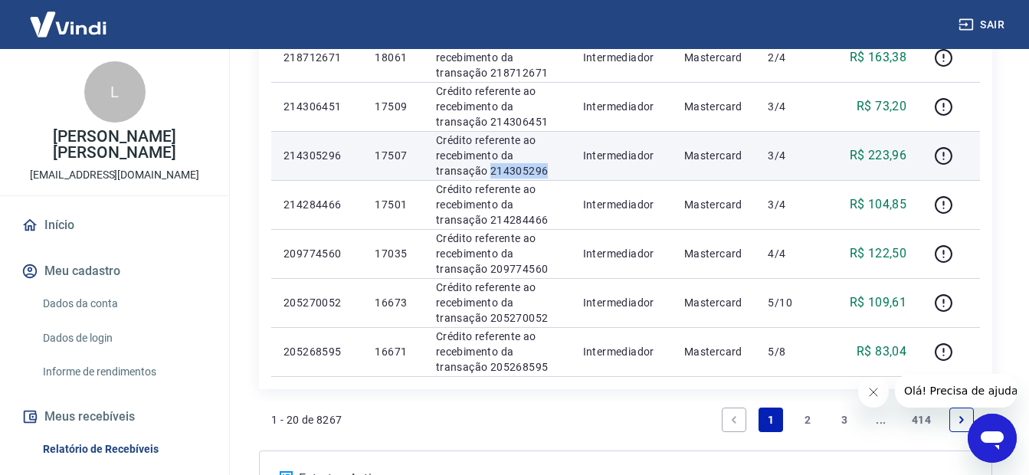
drag, startPoint x: 552, startPoint y: 170, endPoint x: 490, endPoint y: 169, distance: 62.1
click at [490, 169] on p "Crédito referente ao recebimento da transação 214305296" at bounding box center [497, 156] width 123 height 46
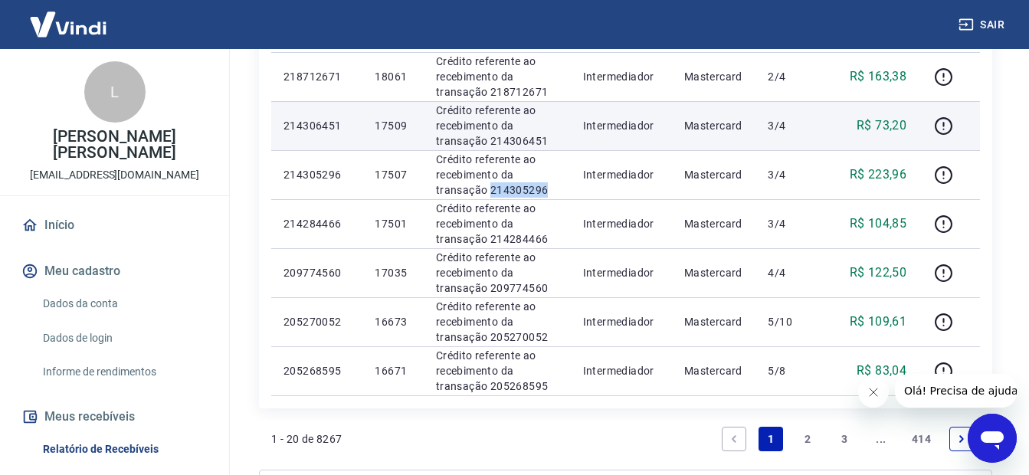
scroll to position [981, 0]
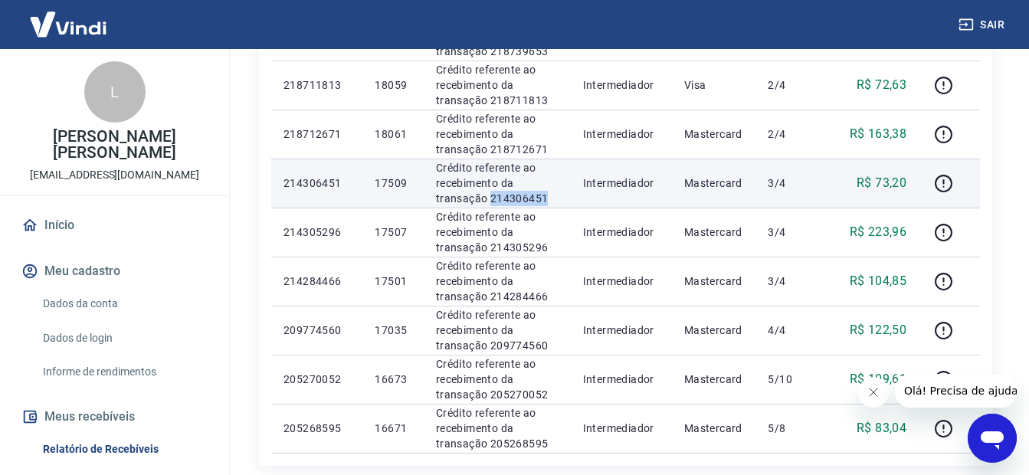
drag, startPoint x: 554, startPoint y: 199, endPoint x: 491, endPoint y: 198, distance: 62.8
click at [491, 198] on p "Crédito referente ao recebimento da transação 214306451" at bounding box center [497, 183] width 123 height 46
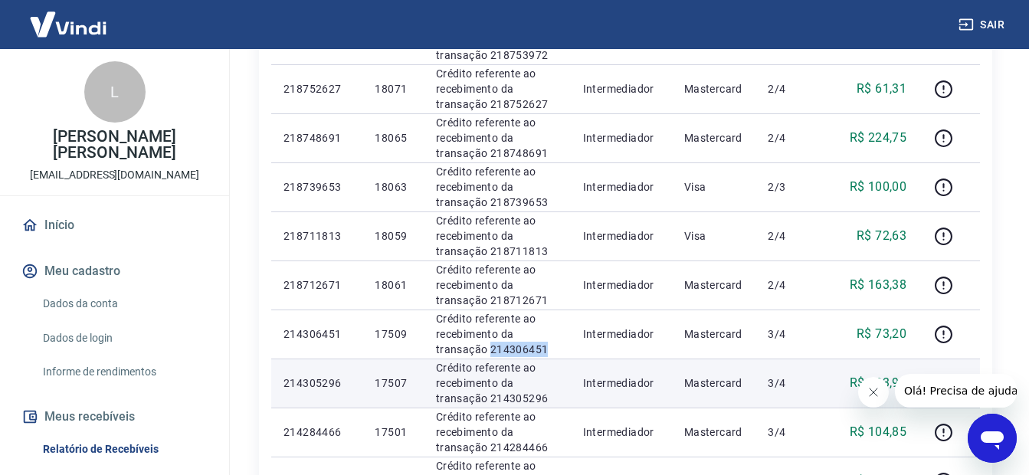
scroll to position [827, 0]
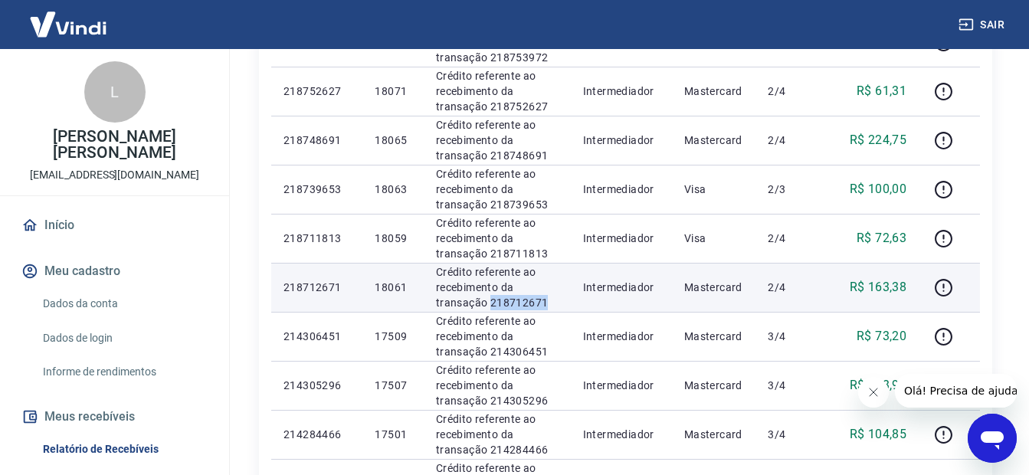
drag, startPoint x: 550, startPoint y: 300, endPoint x: 490, endPoint y: 306, distance: 60.8
click at [490, 306] on p "Crédito referente ao recebimento da transação 218712671" at bounding box center [497, 287] width 123 height 46
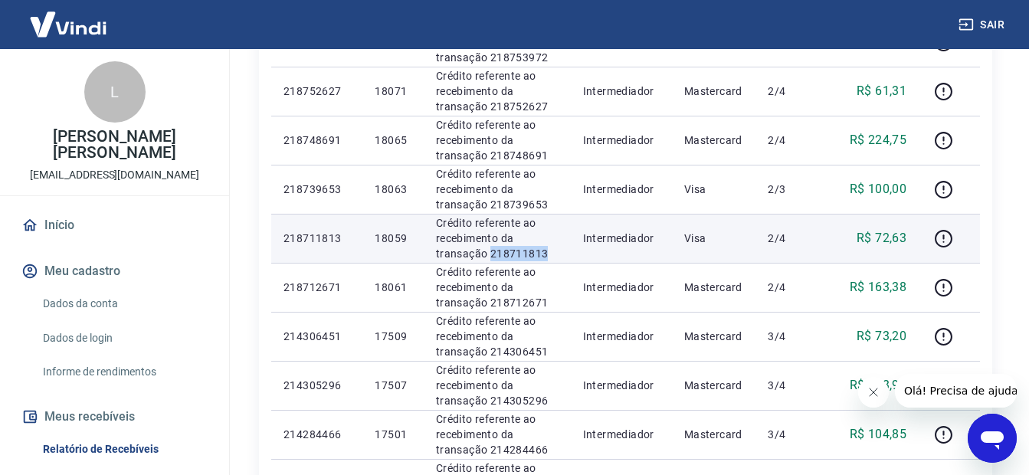
drag, startPoint x: 555, startPoint y: 252, endPoint x: 488, endPoint y: 247, distance: 66.8
click at [488, 247] on p "Crédito referente ao recebimento da transação 218711813" at bounding box center [497, 238] width 123 height 46
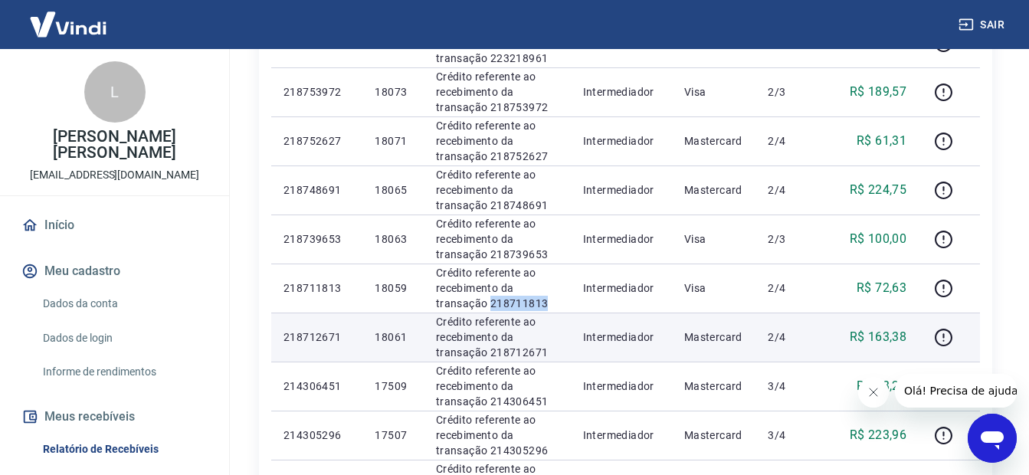
scroll to position [751, 0]
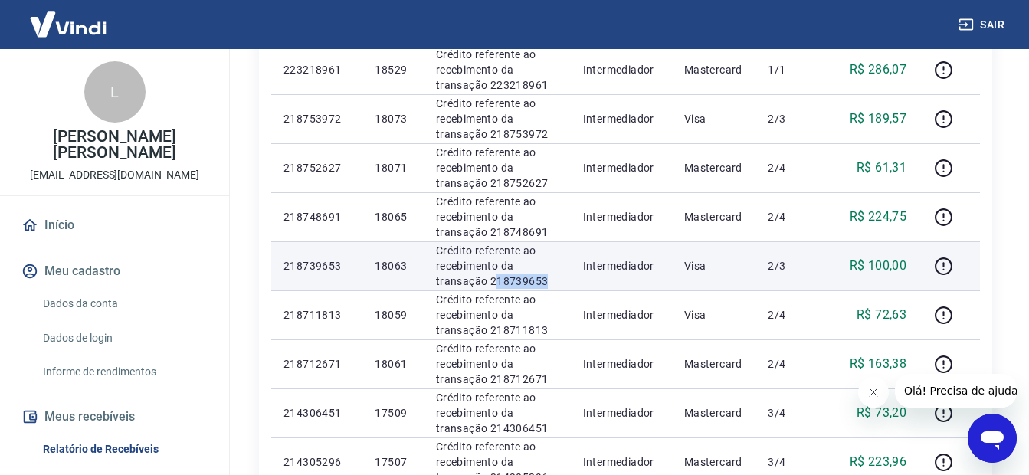
drag, startPoint x: 552, startPoint y: 277, endPoint x: 494, endPoint y: 277, distance: 57.5
click at [494, 277] on p "Crédito referente ao recebimento da transação 218739653" at bounding box center [497, 266] width 123 height 46
click at [497, 279] on p "Crédito referente ao recebimento da transação 218739653" at bounding box center [497, 266] width 123 height 46
drag, startPoint x: 559, startPoint y: 284, endPoint x: 489, endPoint y: 275, distance: 71.1
click at [489, 275] on p "Crédito referente ao recebimento da transação 218739653" at bounding box center [497, 266] width 123 height 46
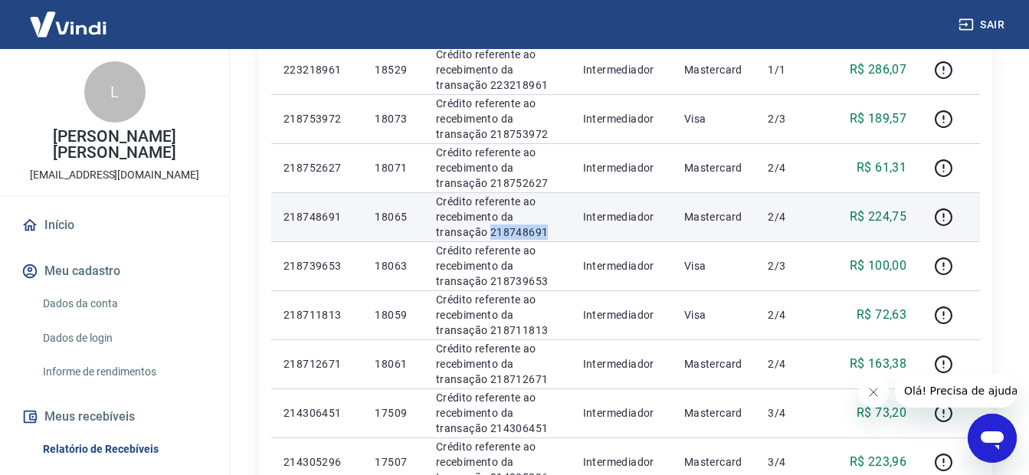
drag, startPoint x: 551, startPoint y: 233, endPoint x: 491, endPoint y: 232, distance: 59.8
click at [491, 232] on p "Crédito referente ao recebimento da transação 218748691" at bounding box center [497, 217] width 123 height 46
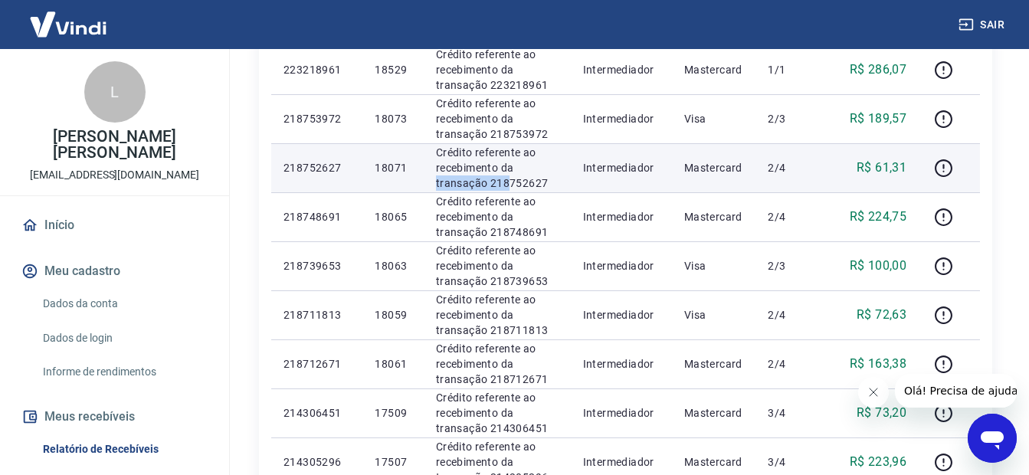
drag, startPoint x: 552, startPoint y: 174, endPoint x: 506, endPoint y: 180, distance: 46.4
click at [506, 180] on p "Crédito referente ao recebimento da transação 218752627" at bounding box center [497, 168] width 123 height 46
click at [541, 185] on p "Crédito referente ao recebimento da transação 218752627" at bounding box center [497, 168] width 123 height 46
drag, startPoint x: 555, startPoint y: 181, endPoint x: 489, endPoint y: 185, distance: 66.0
click at [489, 185] on p "Crédito referente ao recebimento da transação 218752627" at bounding box center [497, 168] width 123 height 46
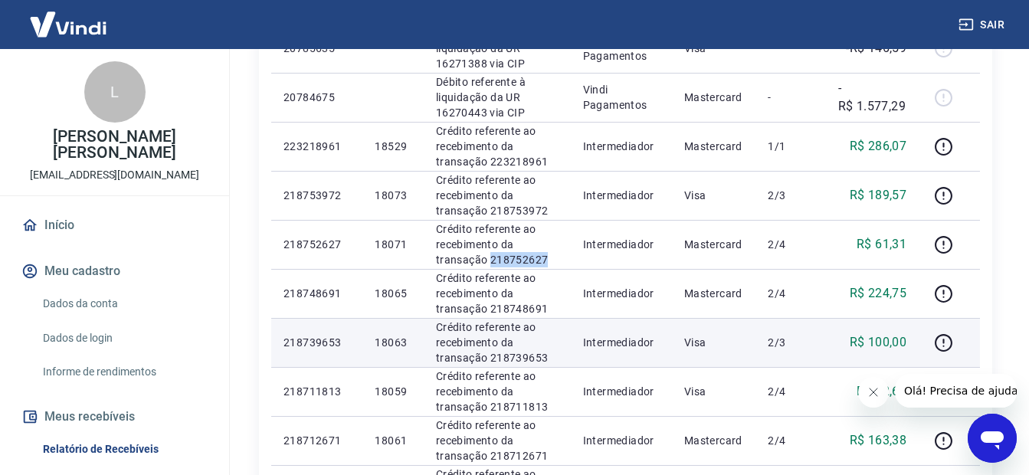
scroll to position [598, 0]
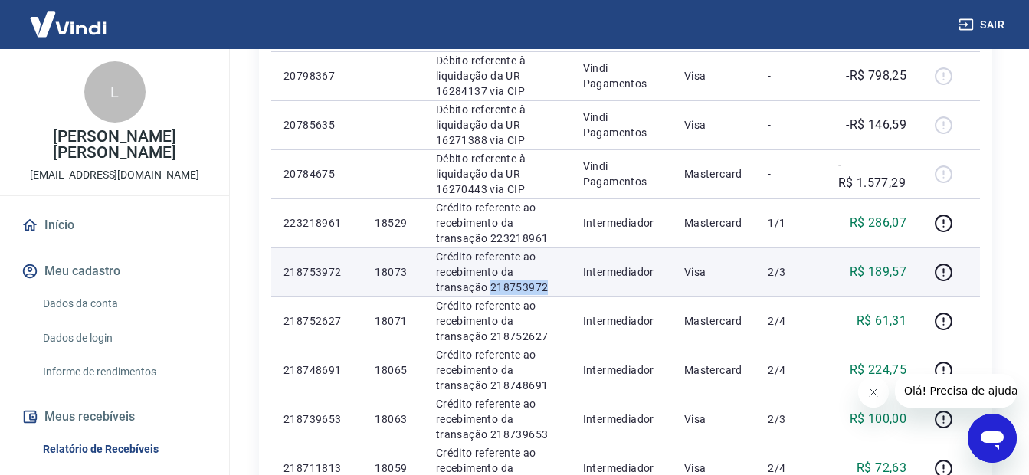
drag, startPoint x: 552, startPoint y: 290, endPoint x: 492, endPoint y: 282, distance: 61.1
click at [492, 282] on p "Crédito referente ao recebimento da transação 218753972" at bounding box center [497, 272] width 123 height 46
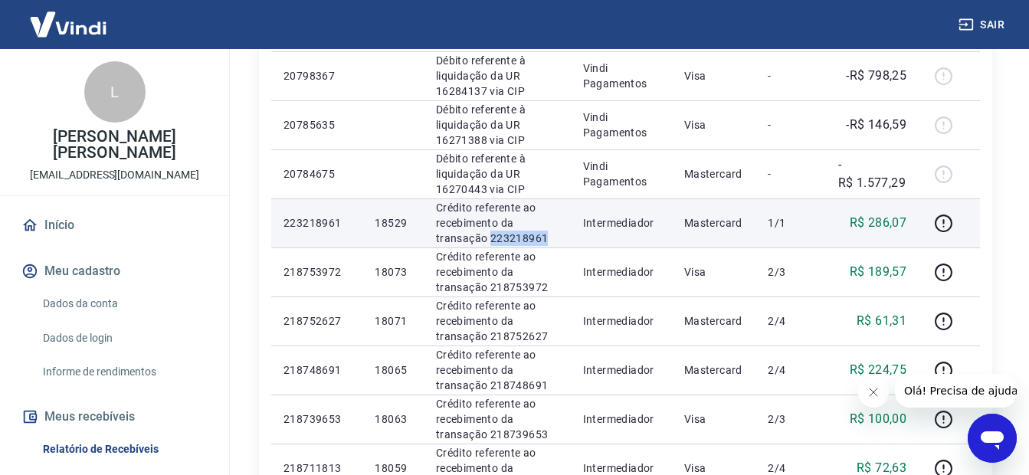
drag, startPoint x: 552, startPoint y: 236, endPoint x: 490, endPoint y: 238, distance: 62.1
click at [490, 238] on p "Crédito referente ao recebimento da transação 223218961" at bounding box center [497, 223] width 123 height 46
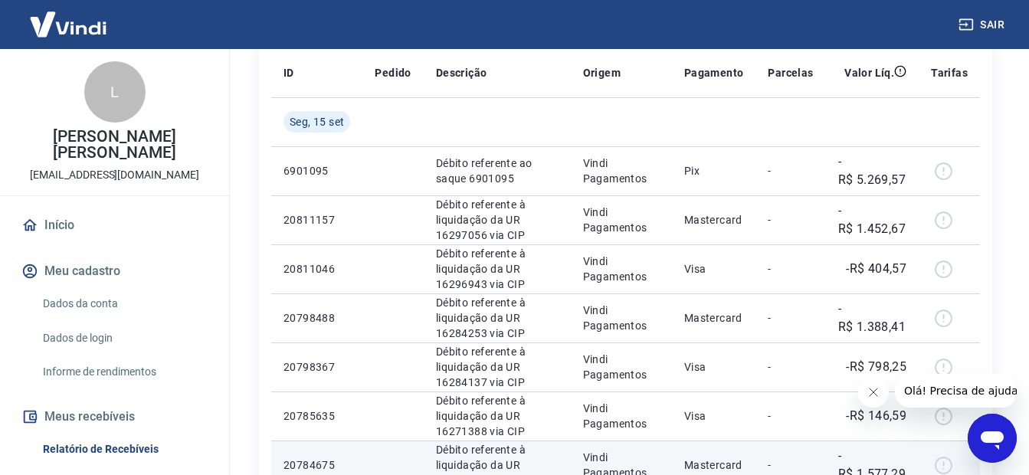
scroll to position [291, 0]
